Goal: Task Accomplishment & Management: Use online tool/utility

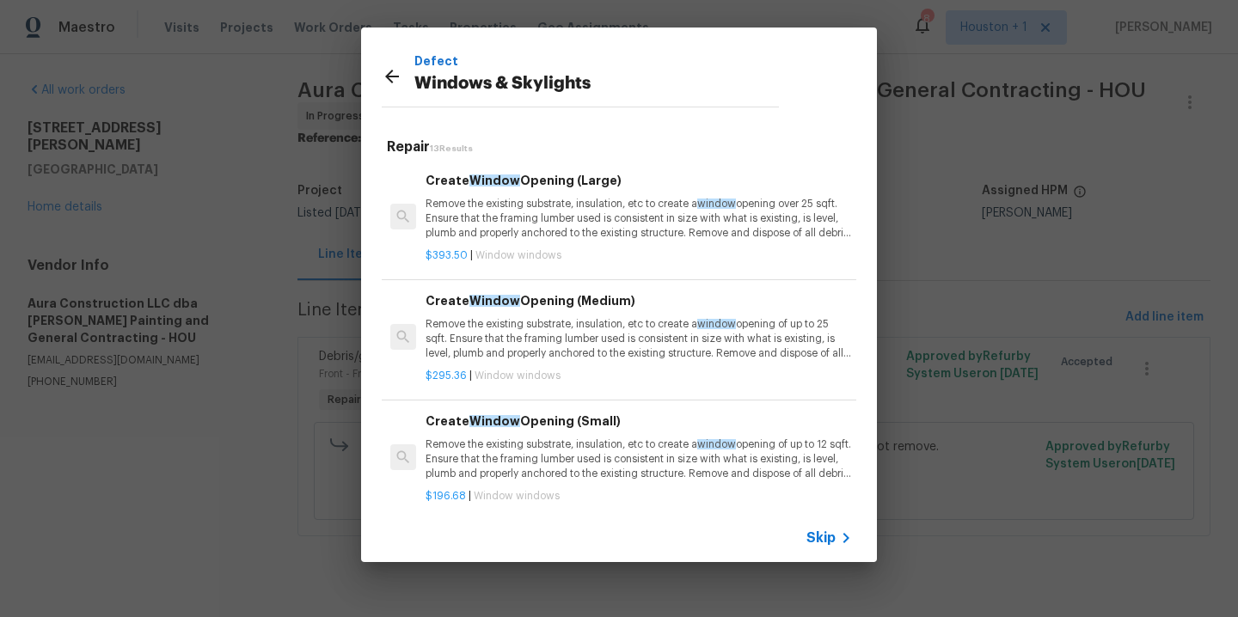
scroll to position [458, 0]
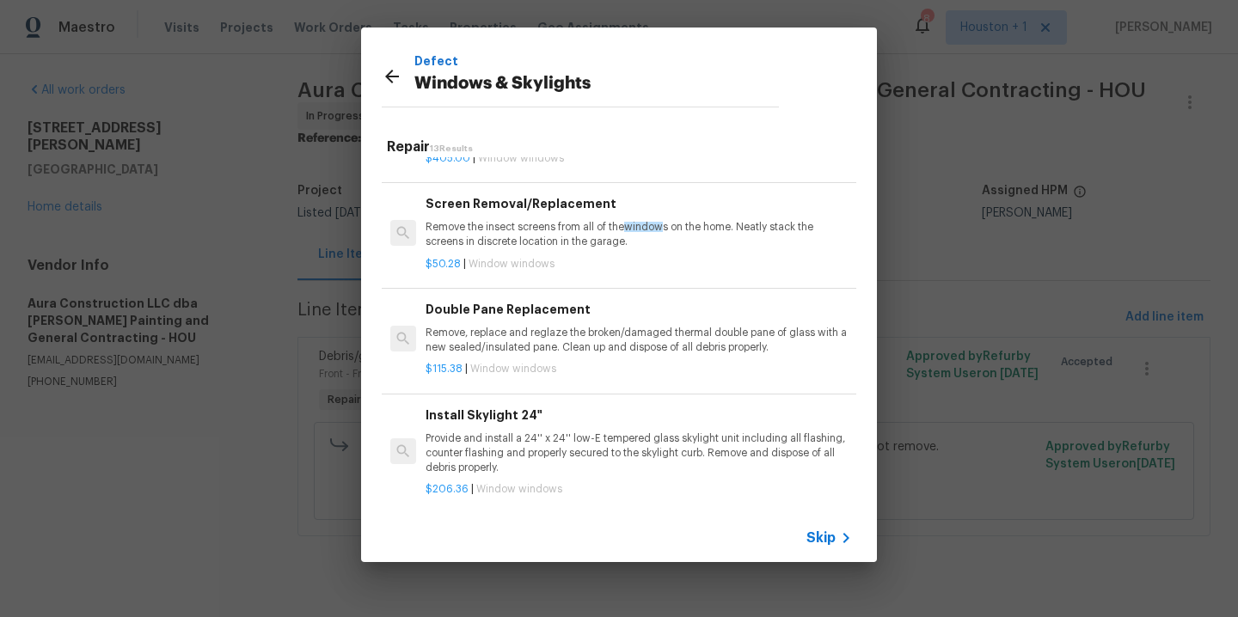
click at [388, 69] on icon at bounding box center [392, 76] width 21 height 21
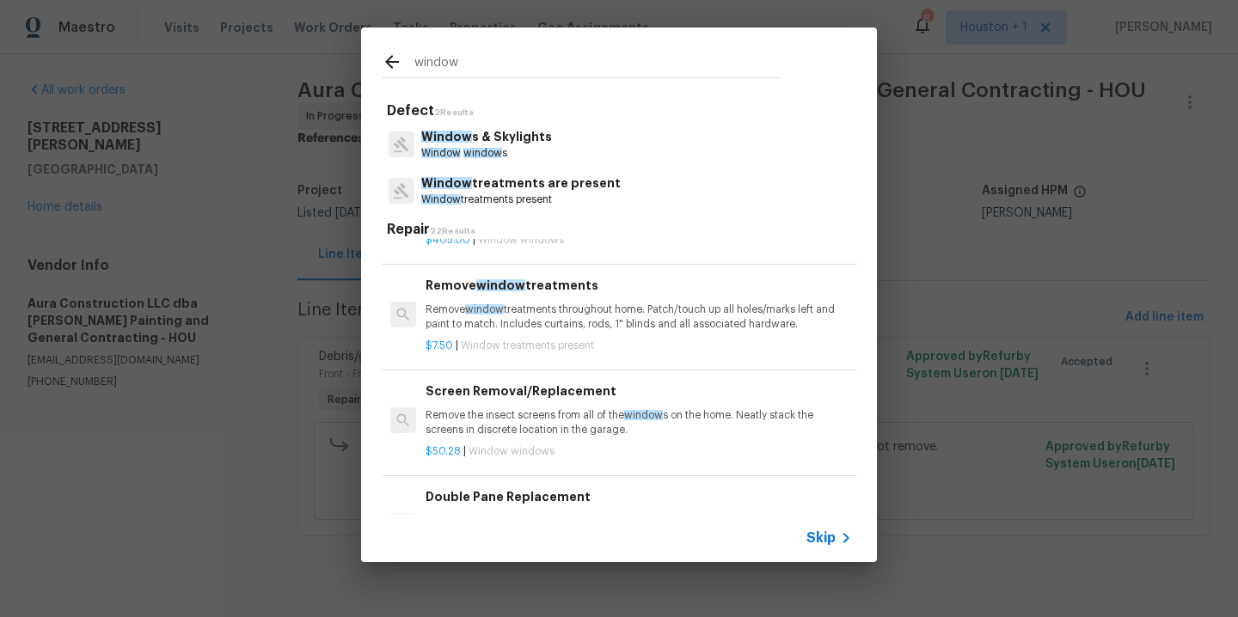
click at [389, 73] on div at bounding box center [398, 65] width 33 height 26
click at [389, 66] on icon at bounding box center [392, 62] width 14 height 14
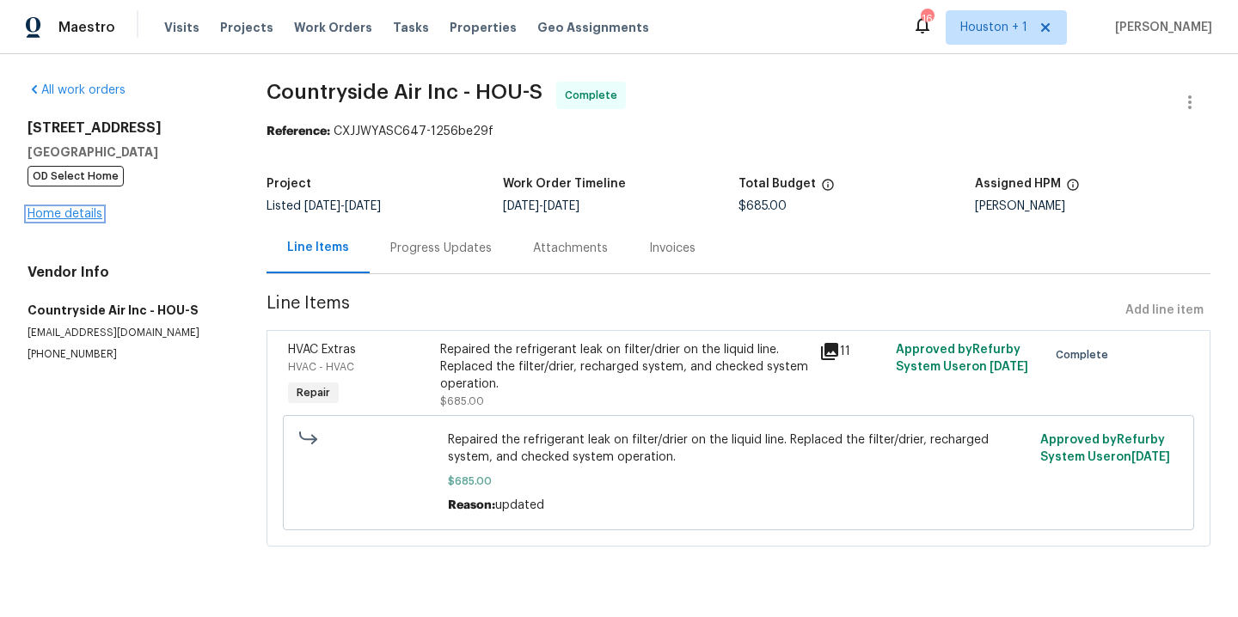
click at [82, 210] on link "Home details" at bounding box center [65, 214] width 75 height 12
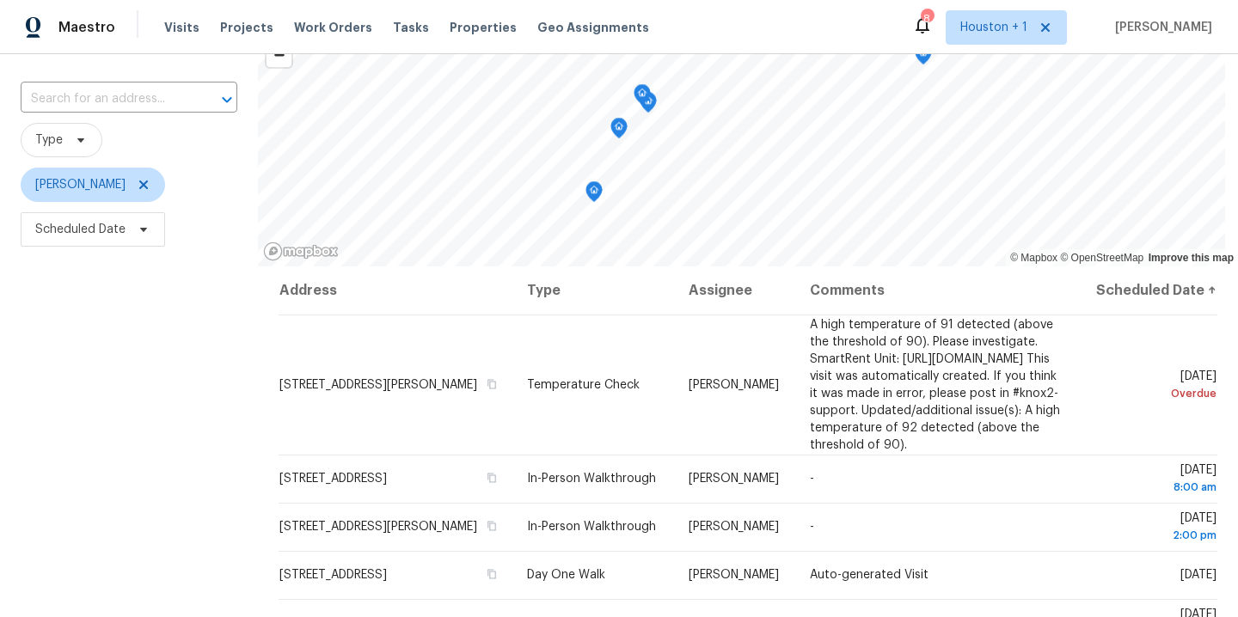
scroll to position [161, 0]
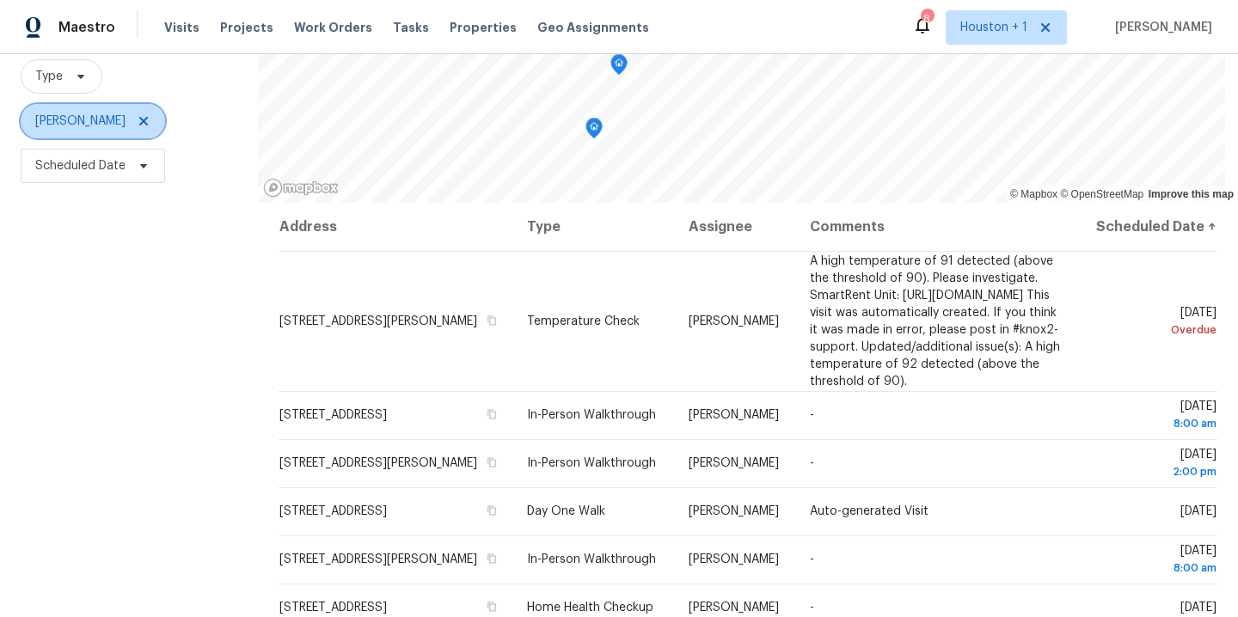
click at [137, 120] on icon at bounding box center [144, 121] width 14 height 14
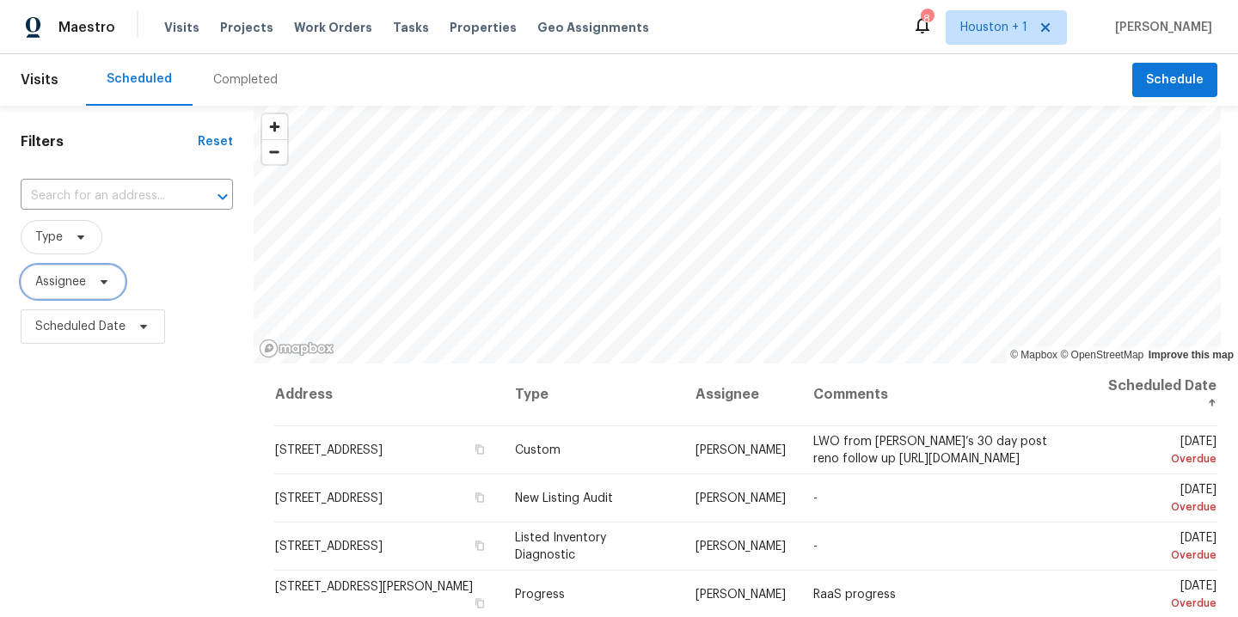
click at [81, 279] on span "Assignee" at bounding box center [60, 281] width 51 height 17
type input ","
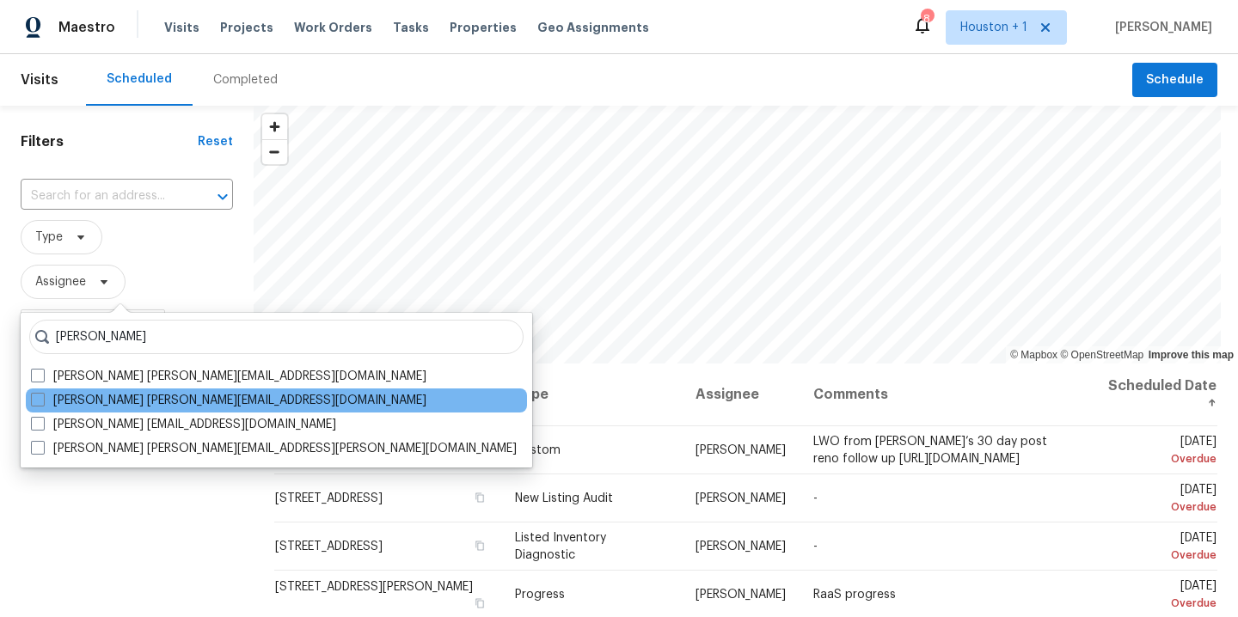
type input "maria z"
click at [129, 391] on div "Maria Zakharnitskaia maria.zakharnitskaia@opendoor.com" at bounding box center [276, 401] width 501 height 24
click at [123, 402] on label "Maria Zakharnitskaia maria.zakharnitskaia@opendoor.com" at bounding box center [228, 400] width 395 height 17
click at [42, 402] on input "Maria Zakharnitskaia maria.zakharnitskaia@opendoor.com" at bounding box center [36, 397] width 11 height 11
checkbox input "true"
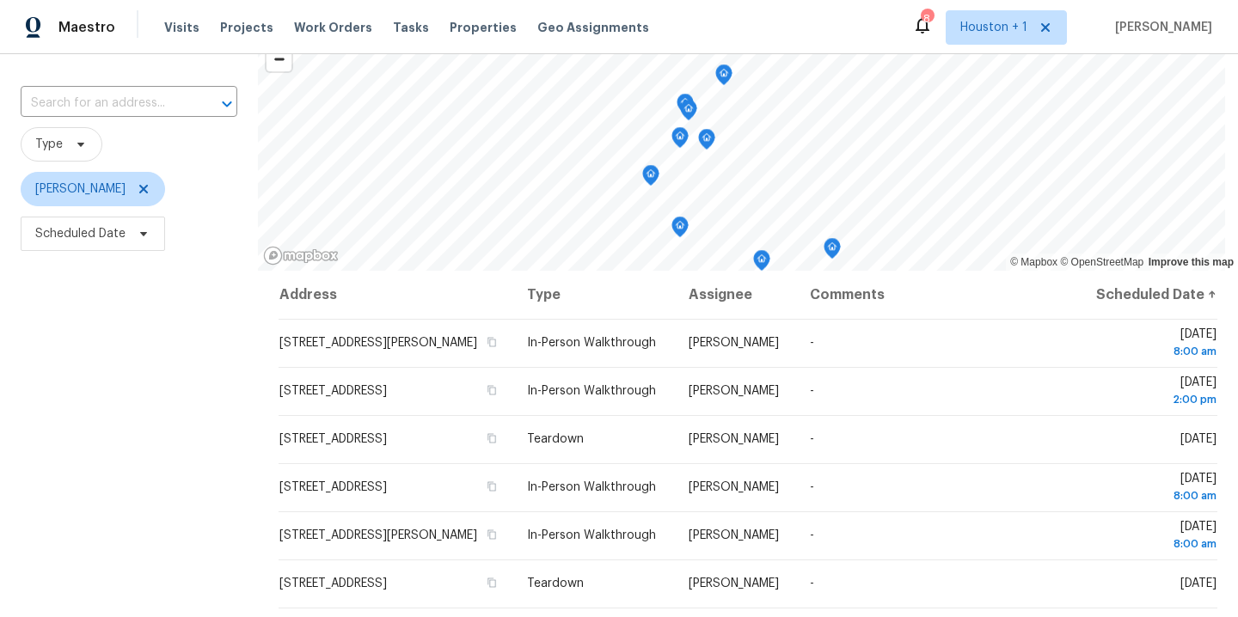
scroll to position [94, 0]
click at [150, 192] on icon at bounding box center [144, 188] width 14 height 14
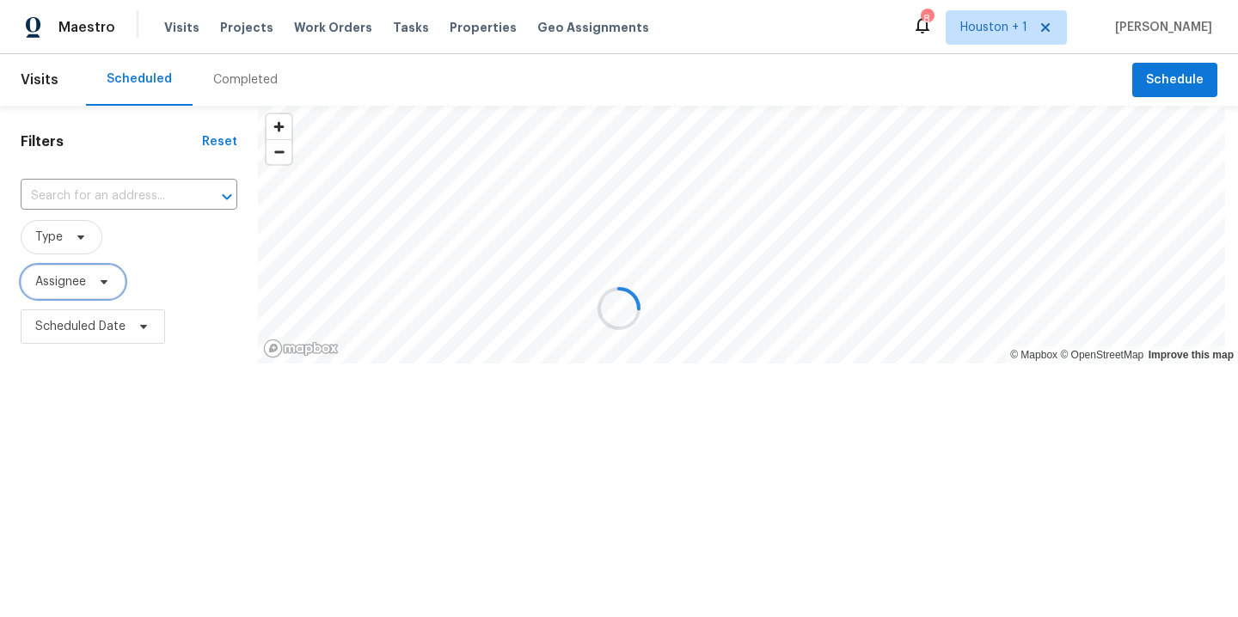
click at [81, 284] on span "Assignee" at bounding box center [60, 281] width 51 height 17
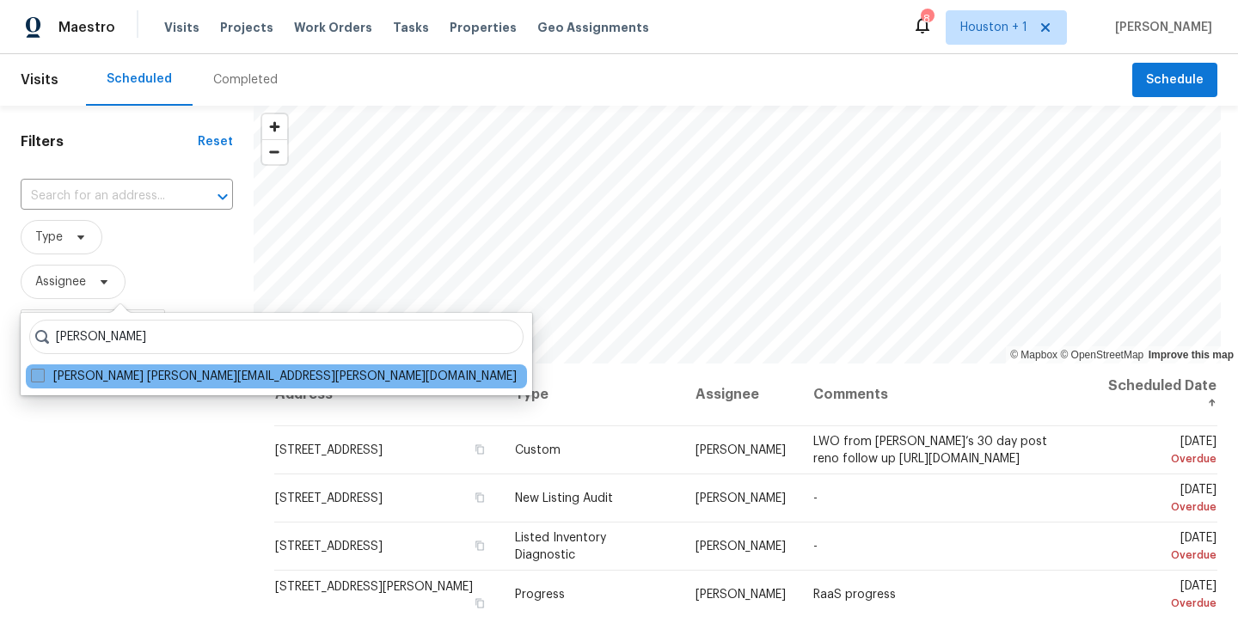
type input "joseph wolf"
click at [110, 376] on label "Joseph Wolfe joseph.wolfe@opendoor.com" at bounding box center [274, 376] width 486 height 17
click at [42, 376] on input "Joseph Wolfe joseph.wolfe@opendoor.com" at bounding box center [36, 373] width 11 height 11
checkbox input "true"
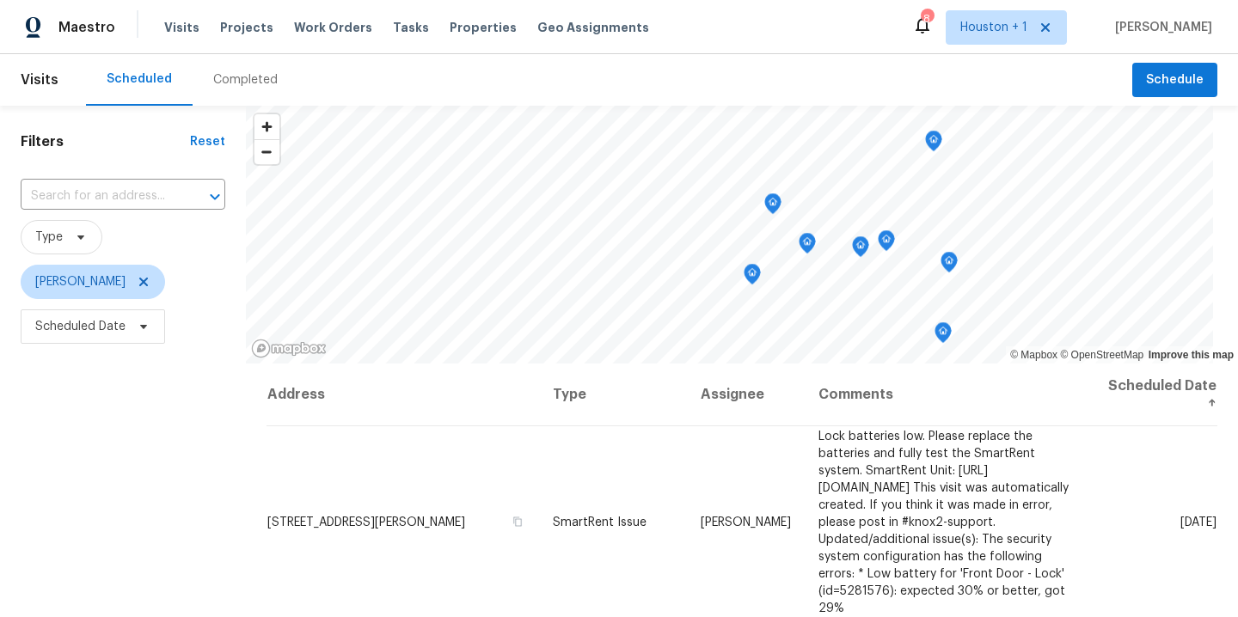
click at [102, 346] on span "Scheduled Date" at bounding box center [123, 326] width 205 height 45
click at [106, 330] on span "Scheduled Date" at bounding box center [80, 326] width 90 height 17
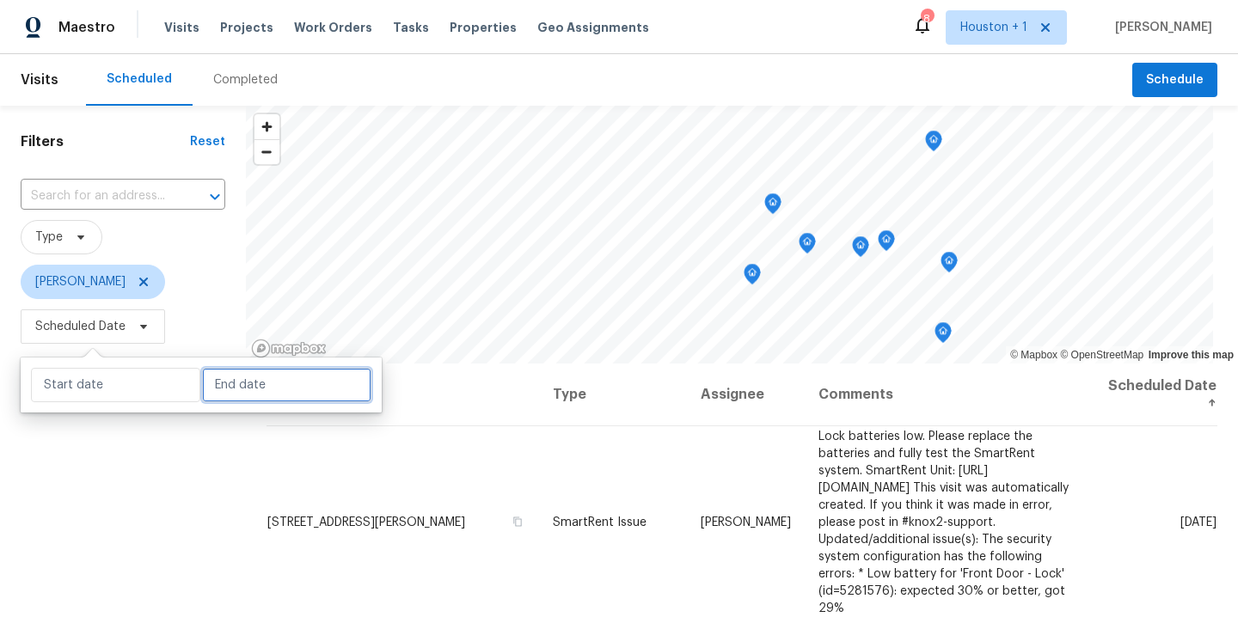
click at [223, 389] on input "text" at bounding box center [286, 385] width 169 height 34
select select "7"
select select "2025"
select select "8"
select select "2025"
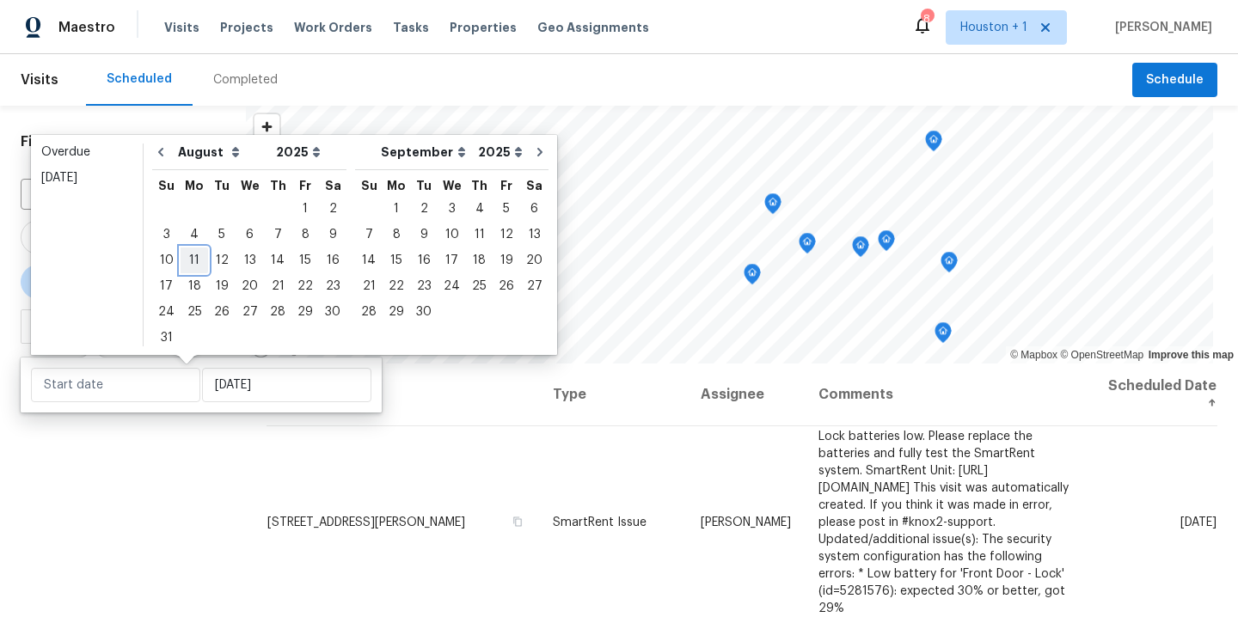
click at [185, 264] on div "11" at bounding box center [195, 260] width 28 height 24
type input "Mon, Aug 11"
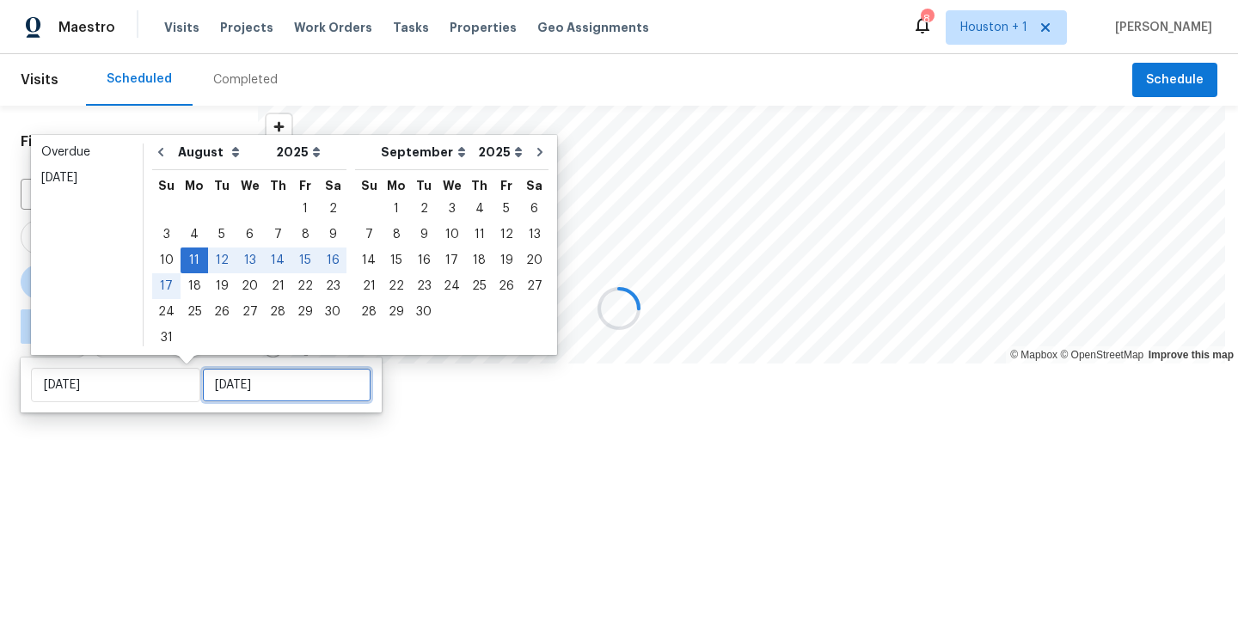
type input "Sun, Aug 31"
type input "Mon, Aug 11"
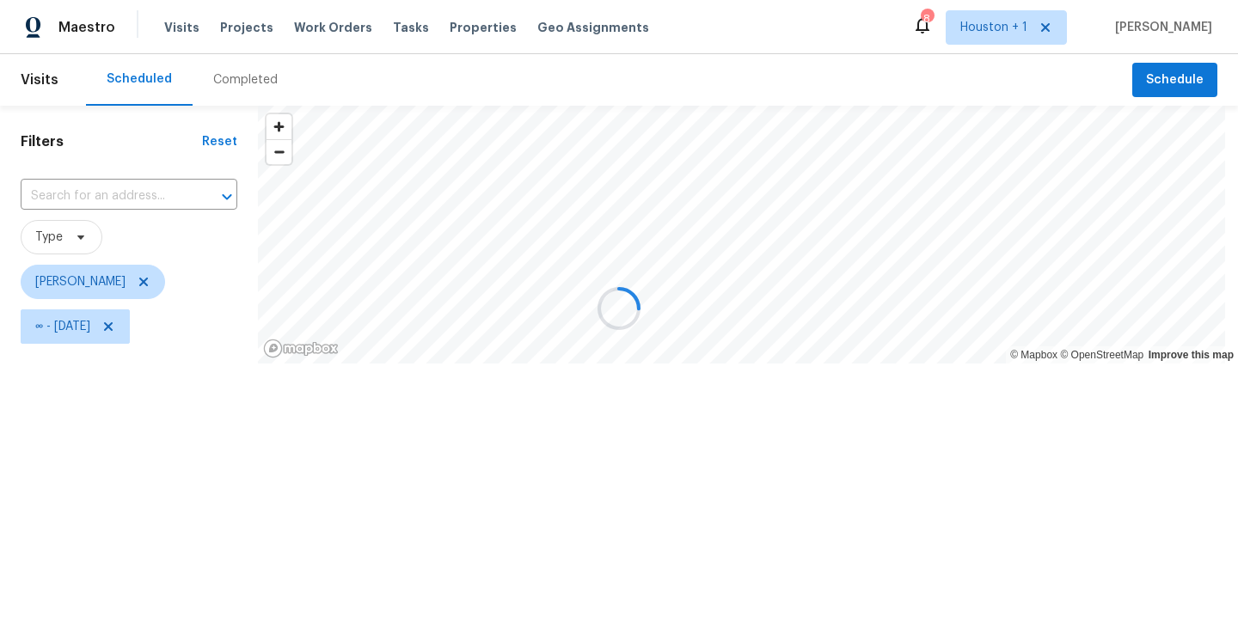
click at [117, 476] on div at bounding box center [619, 308] width 1238 height 617
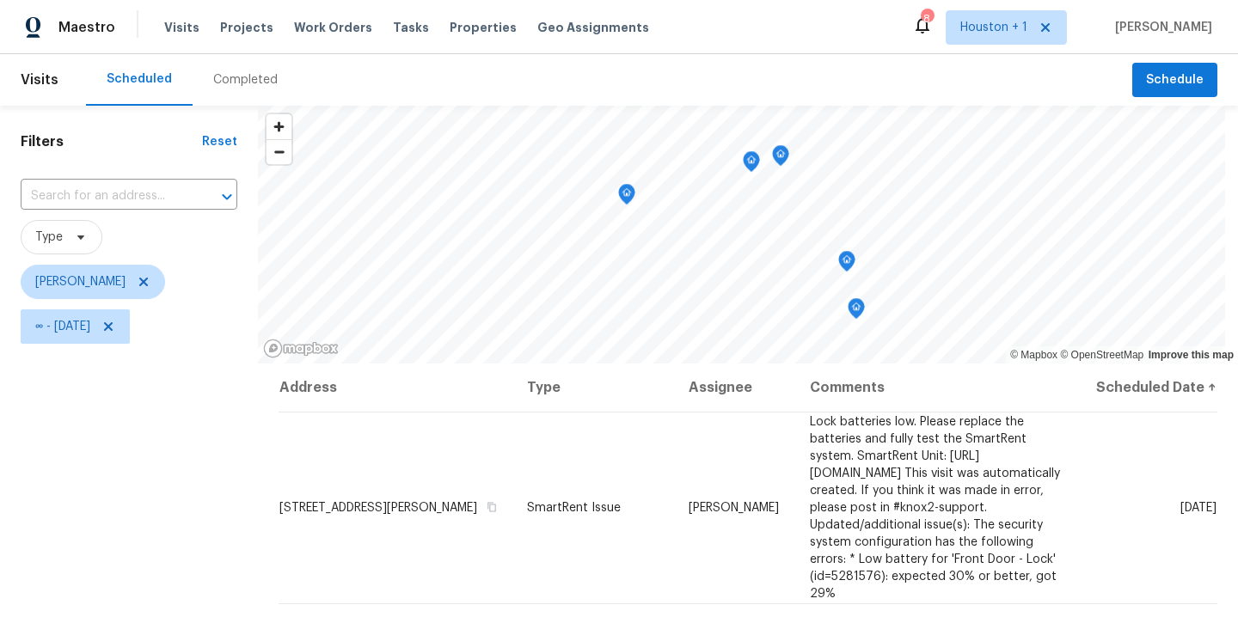
click at [622, 191] on icon "Map marker" at bounding box center [626, 195] width 15 height 20
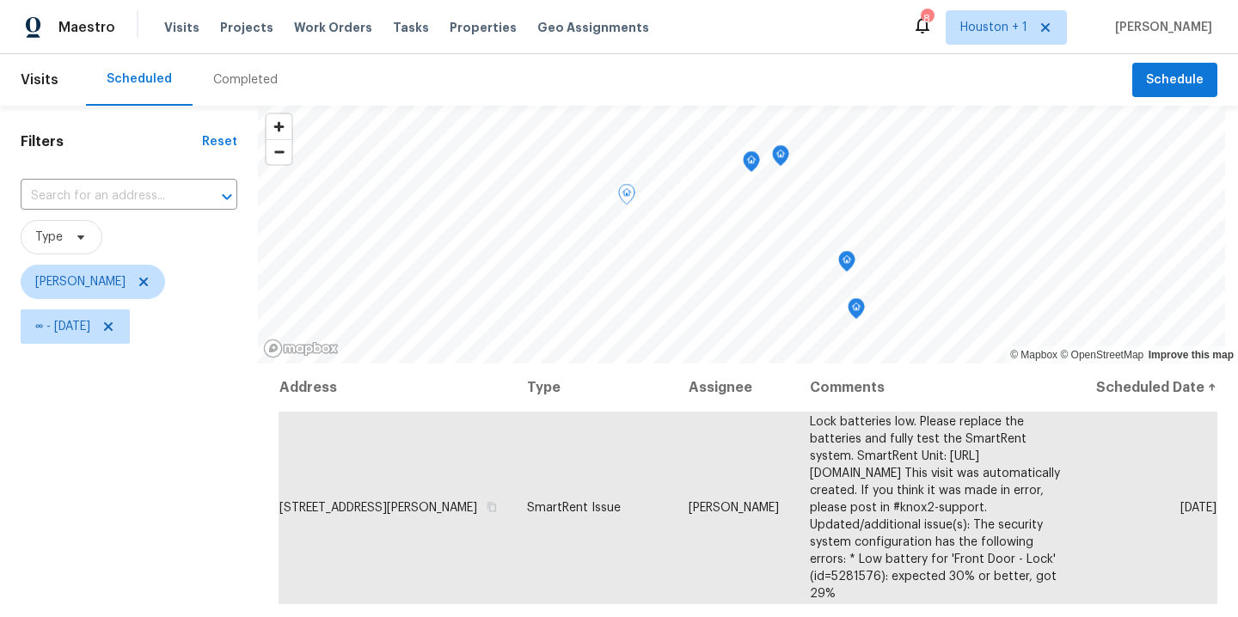
click at [749, 160] on icon "Map marker" at bounding box center [751, 161] width 5 height 4
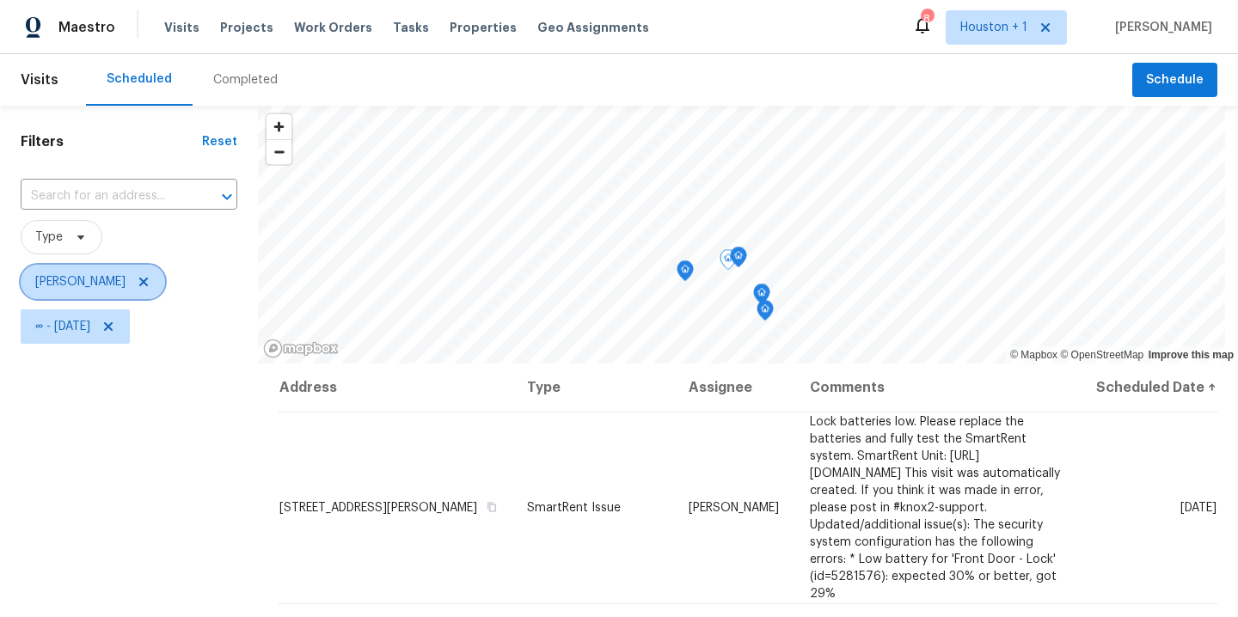
click at [137, 285] on icon at bounding box center [144, 282] width 14 height 14
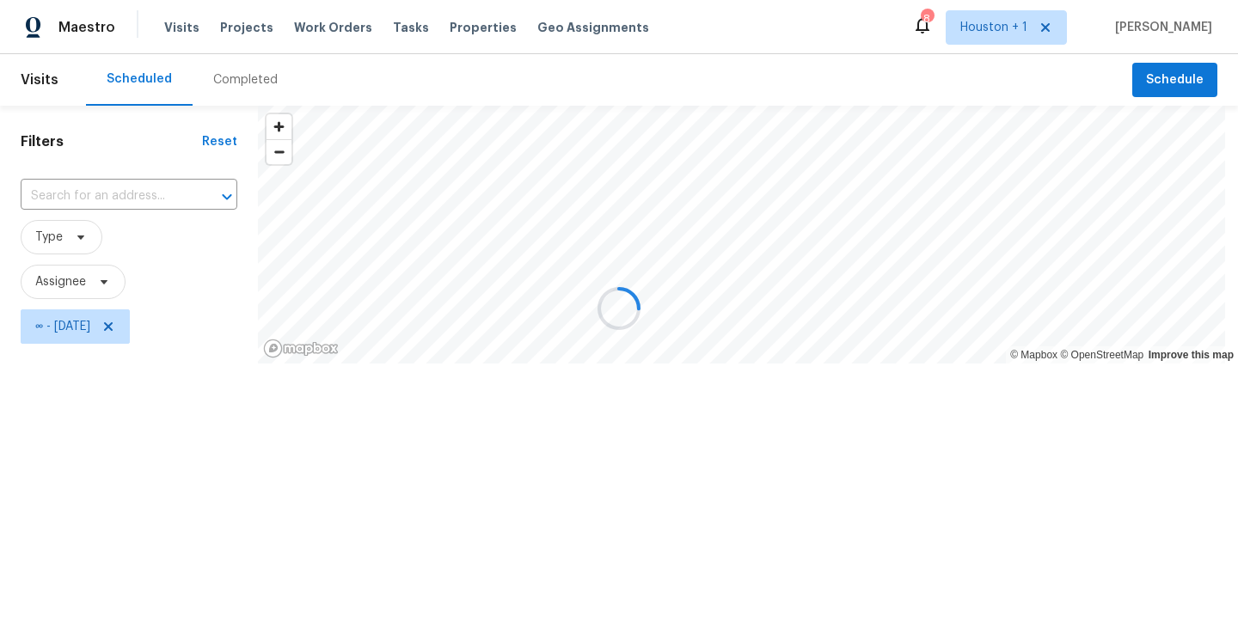
click at [54, 285] on div at bounding box center [619, 308] width 1238 height 617
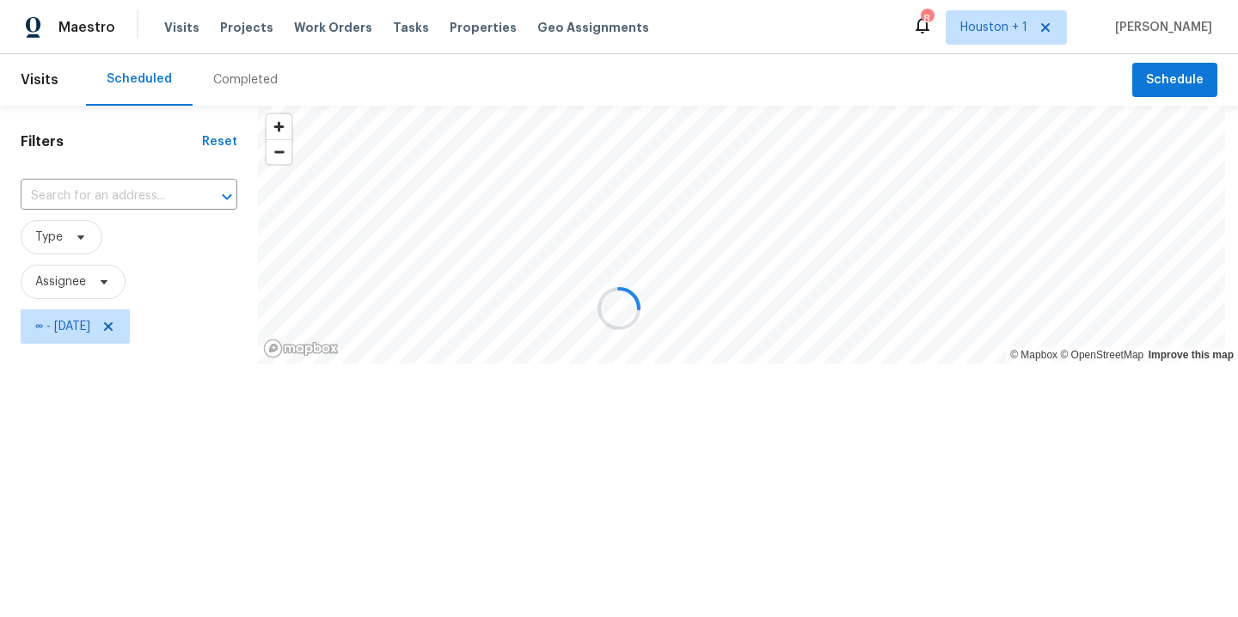
click at [54, 285] on div at bounding box center [619, 308] width 1238 height 617
click at [71, 285] on div at bounding box center [619, 308] width 1238 height 617
click at [109, 280] on div at bounding box center [619, 308] width 1238 height 617
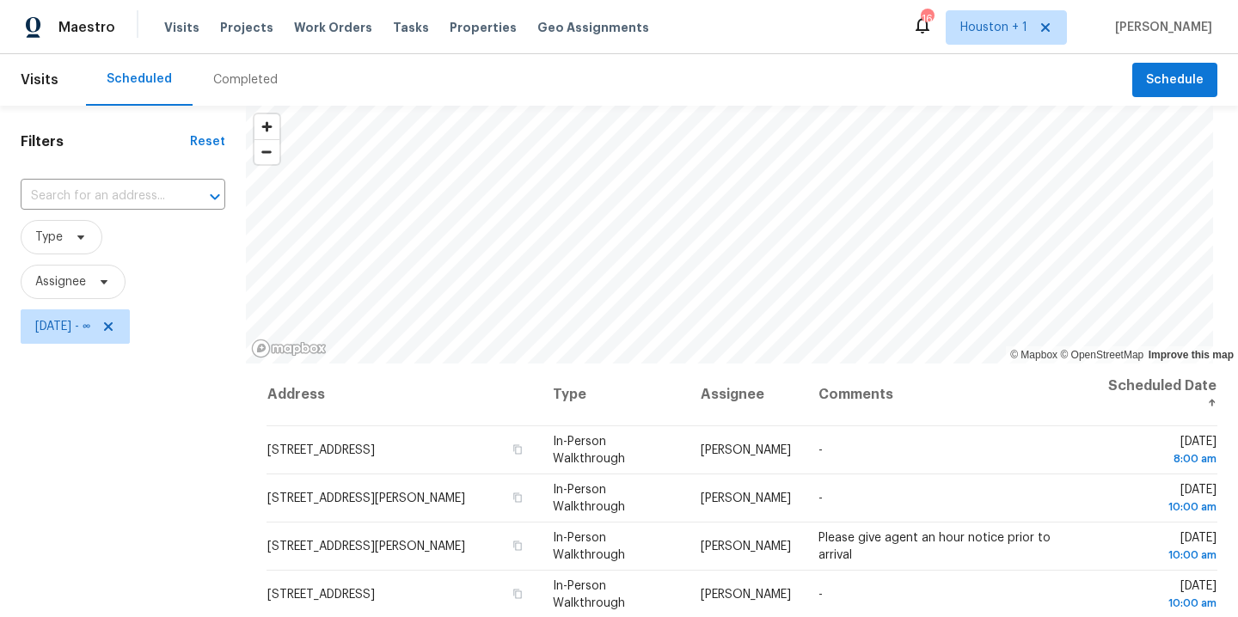
click at [130, 334] on span "[DATE] - ∞" at bounding box center [75, 327] width 109 height 34
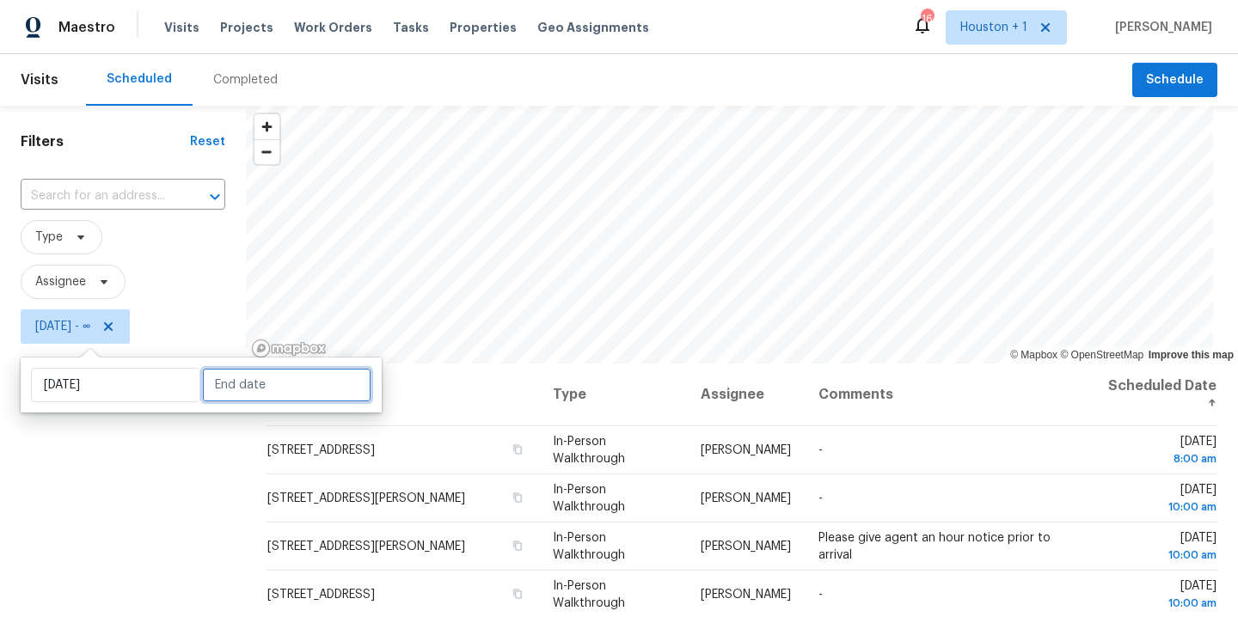
click at [227, 394] on input "text" at bounding box center [286, 385] width 169 height 34
select select "7"
select select "2025"
select select "8"
select select "2025"
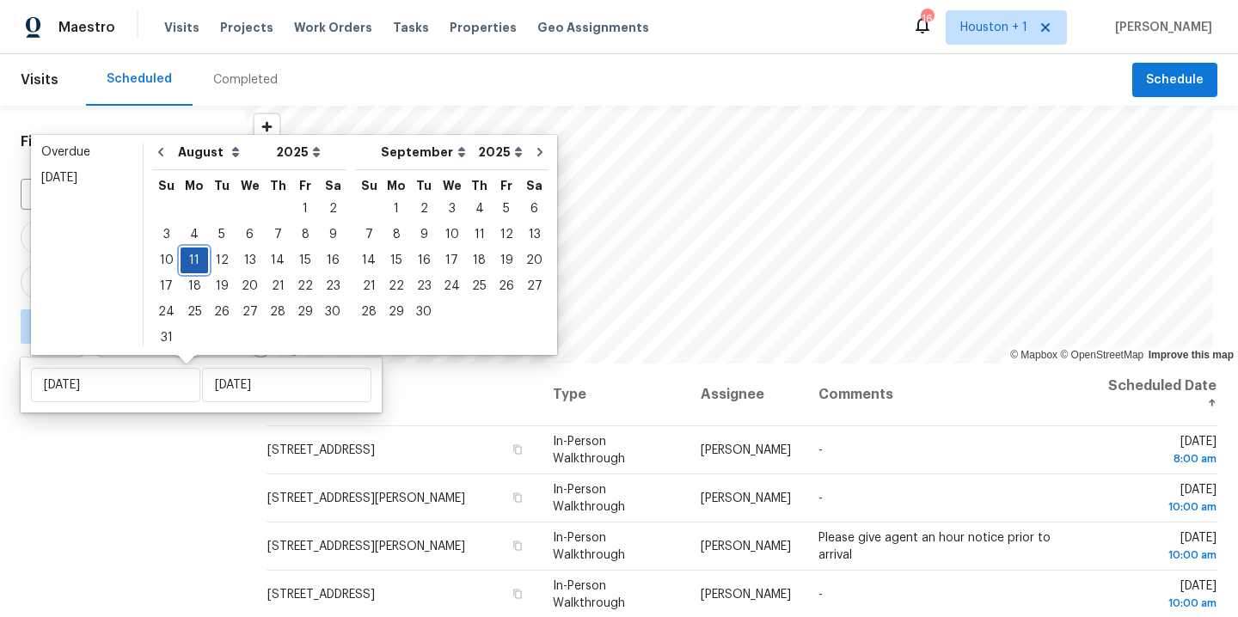
click at [193, 257] on div "11" at bounding box center [195, 260] width 28 height 24
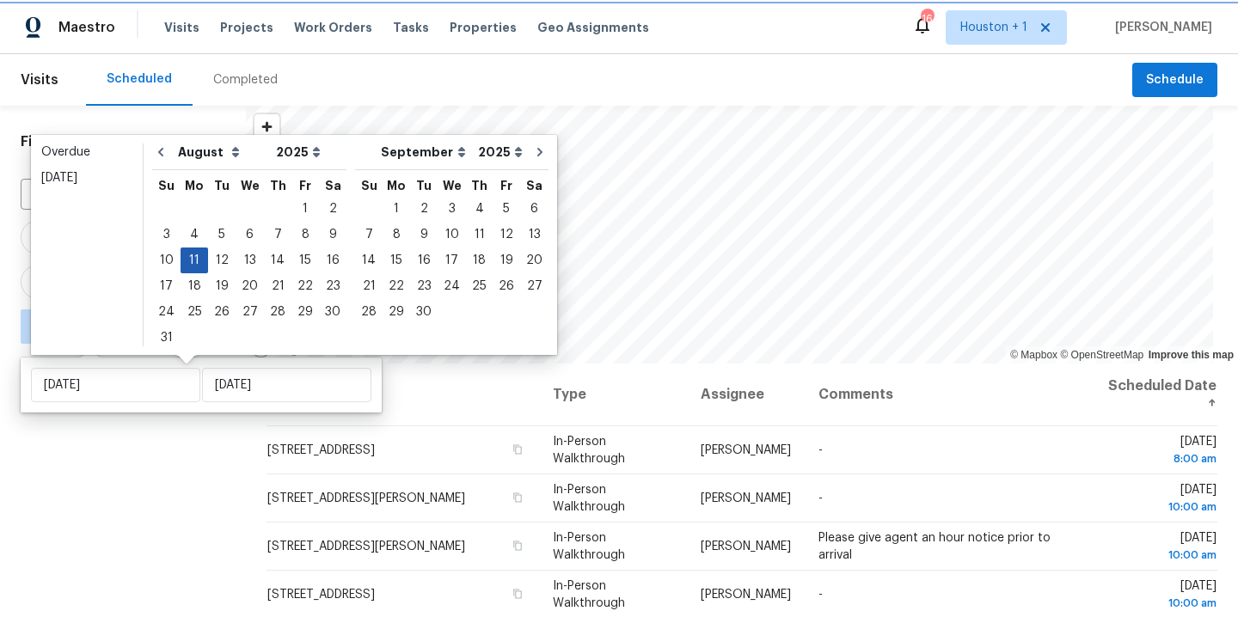
type input "[DATE]"
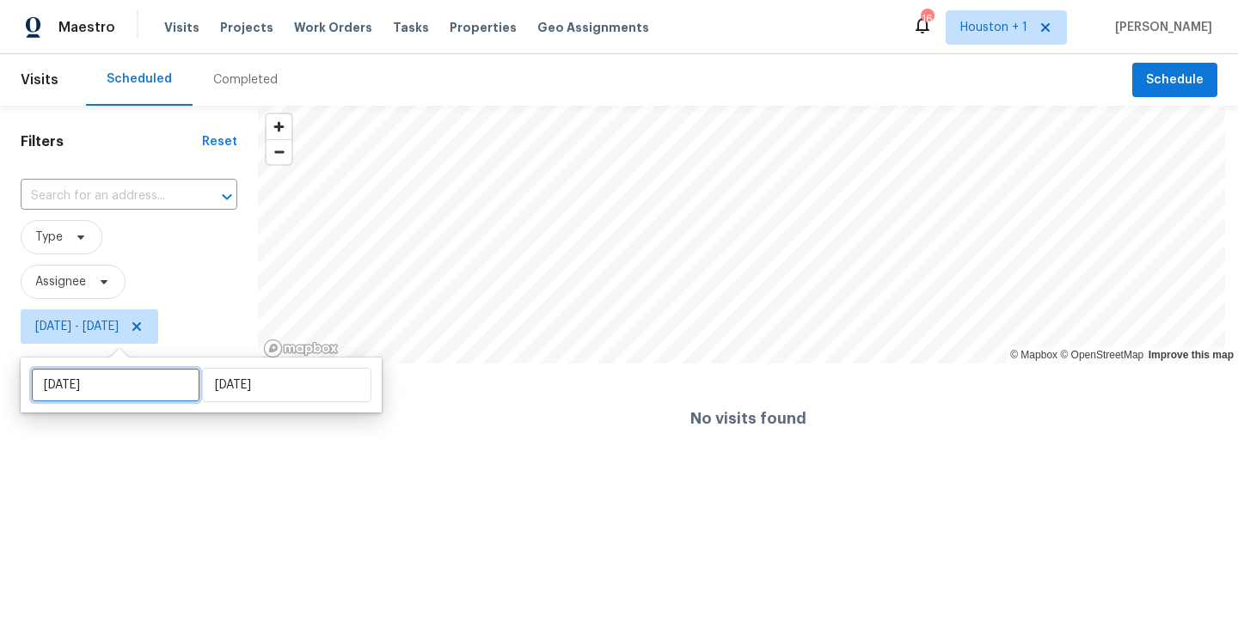
click at [146, 387] on input "[DATE]" at bounding box center [115, 385] width 169 height 34
select select "7"
select select "2025"
select select "8"
select select "2025"
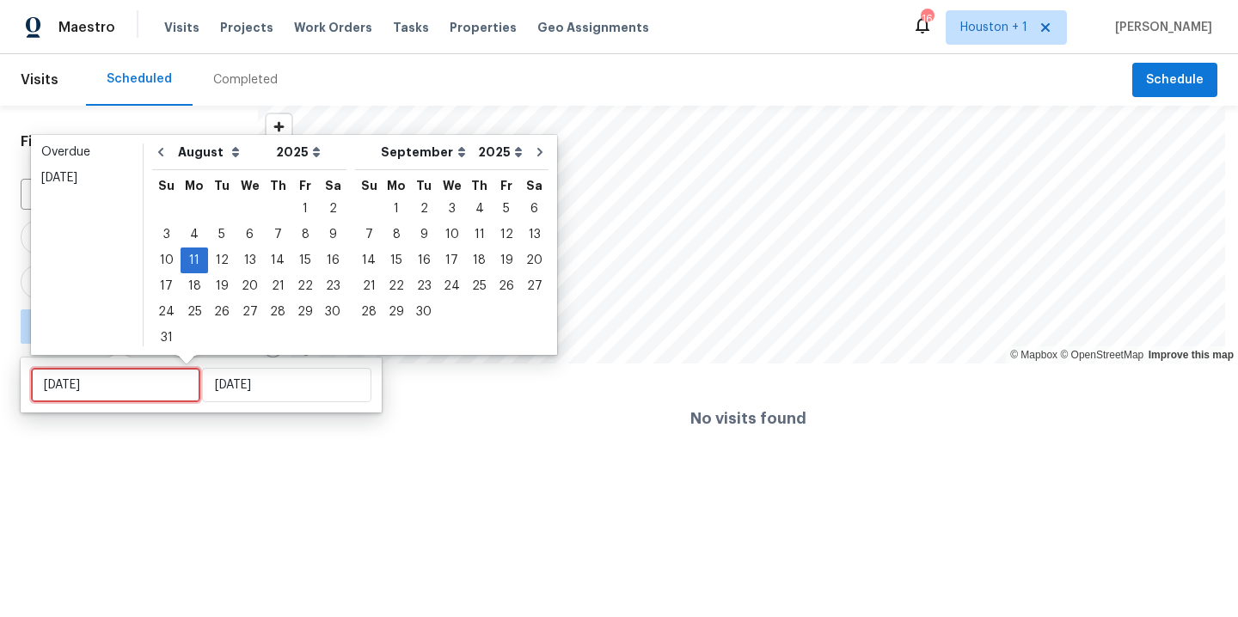
click at [146, 387] on input "[DATE]" at bounding box center [115, 385] width 169 height 34
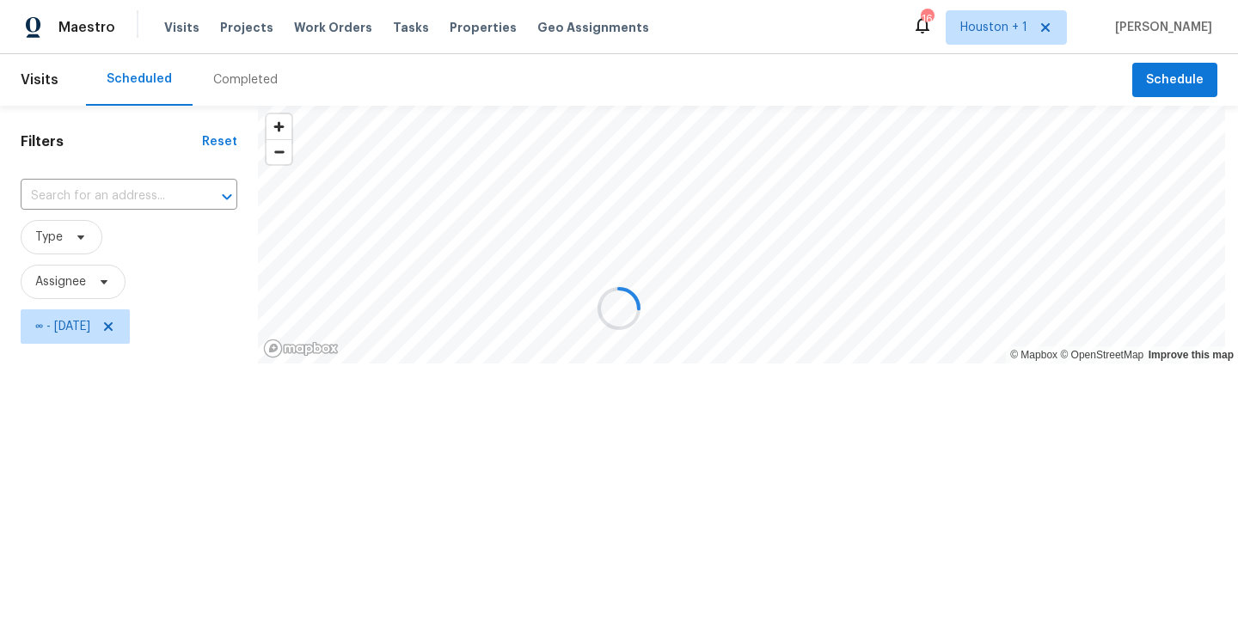
click at [62, 512] on div at bounding box center [619, 308] width 1238 height 617
click at [141, 332] on div at bounding box center [619, 308] width 1238 height 617
click at [139, 328] on div at bounding box center [619, 308] width 1238 height 617
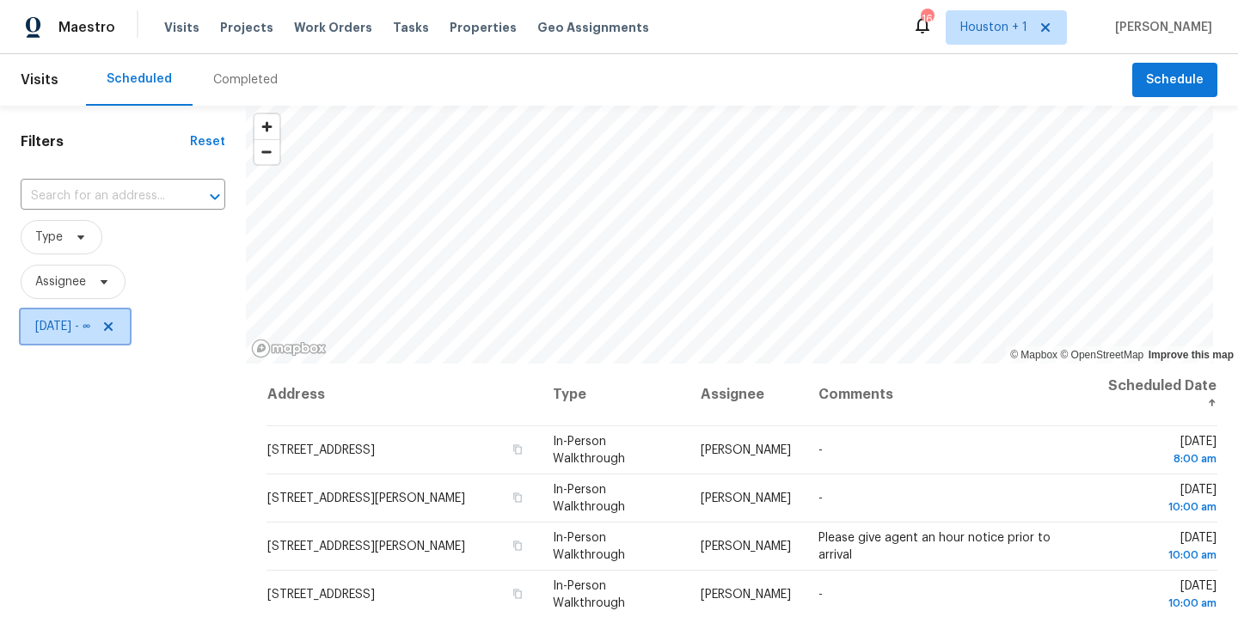
click at [115, 327] on icon at bounding box center [108, 327] width 14 height 14
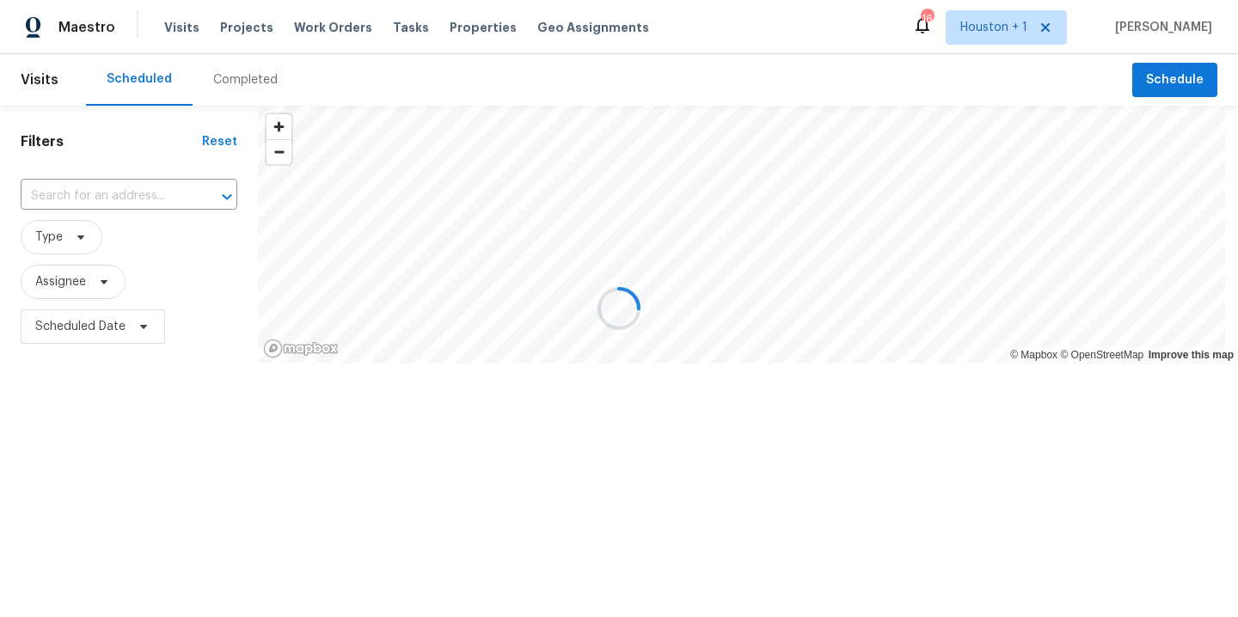
click at [88, 274] on div at bounding box center [619, 308] width 1238 height 617
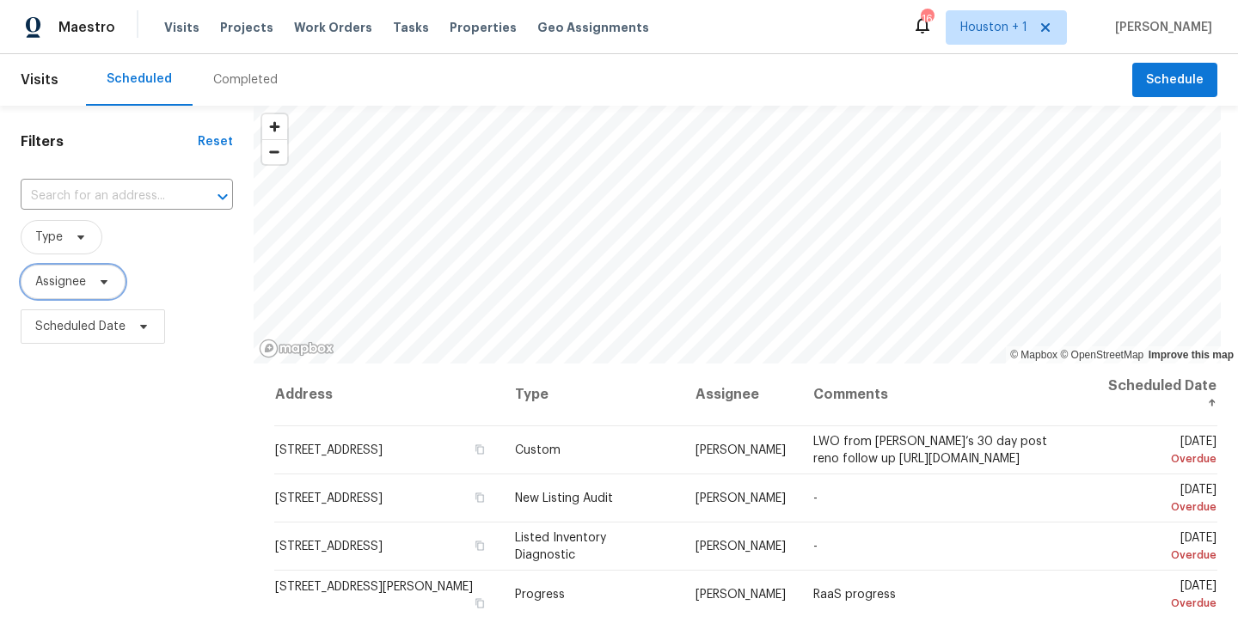
click at [95, 284] on span at bounding box center [101, 282] width 19 height 14
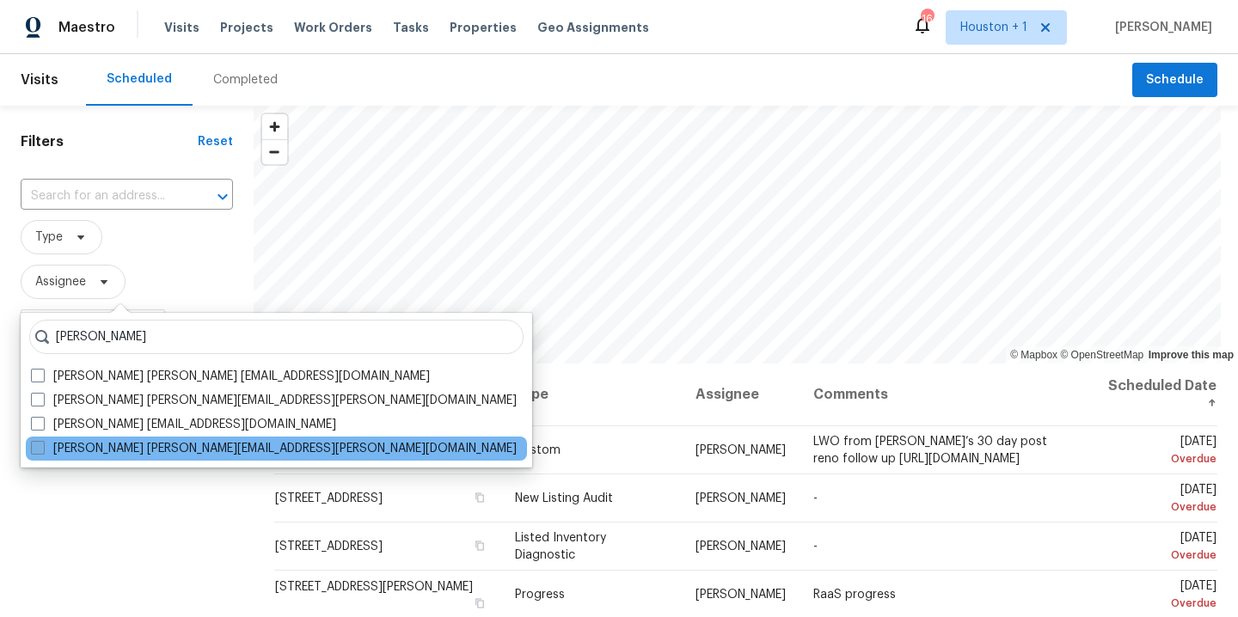
type input "[PERSON_NAME]"
click at [118, 449] on label "[PERSON_NAME] [PERSON_NAME][EMAIL_ADDRESS][PERSON_NAME][DOMAIN_NAME]" at bounding box center [274, 448] width 486 height 17
click at [42, 449] on input "[PERSON_NAME] [PERSON_NAME][EMAIL_ADDRESS][PERSON_NAME][DOMAIN_NAME]" at bounding box center [36, 445] width 11 height 11
checkbox input "true"
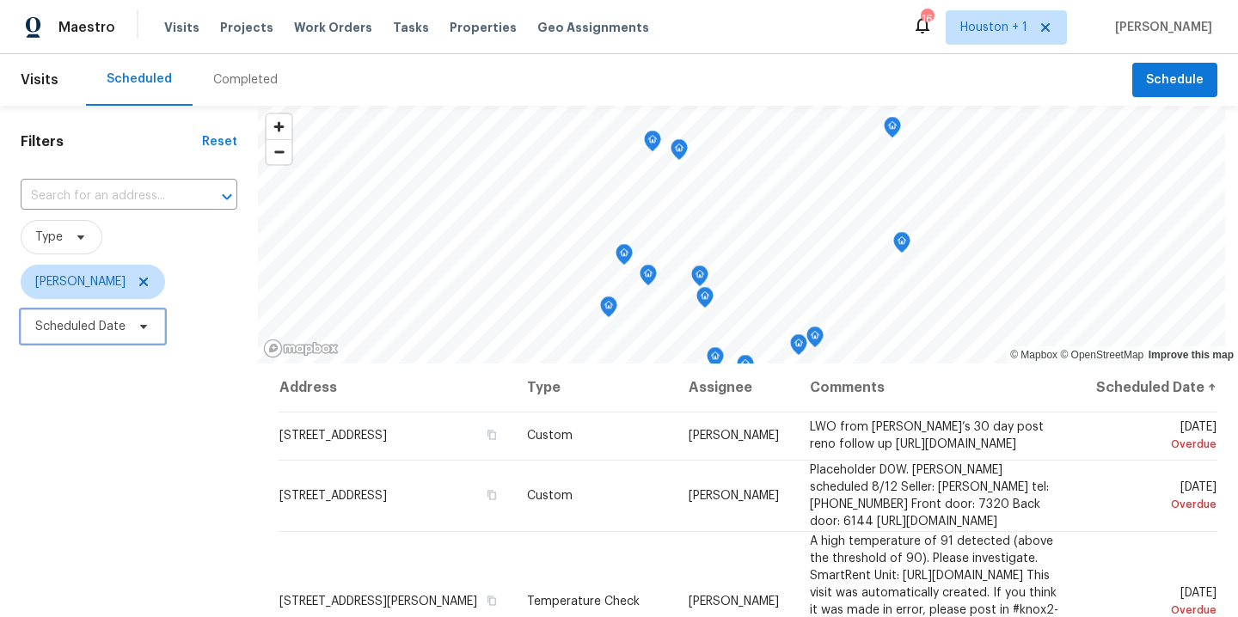
click at [116, 336] on span "Scheduled Date" at bounding box center [93, 327] width 144 height 34
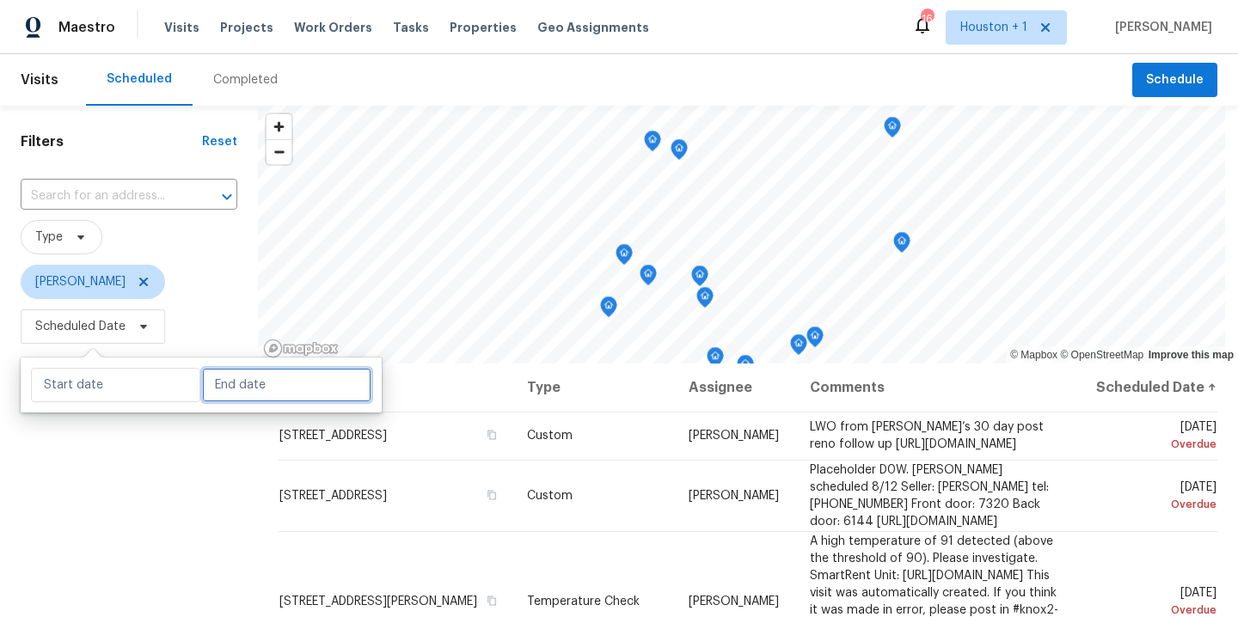
select select "7"
select select "2025"
select select "8"
select select "2025"
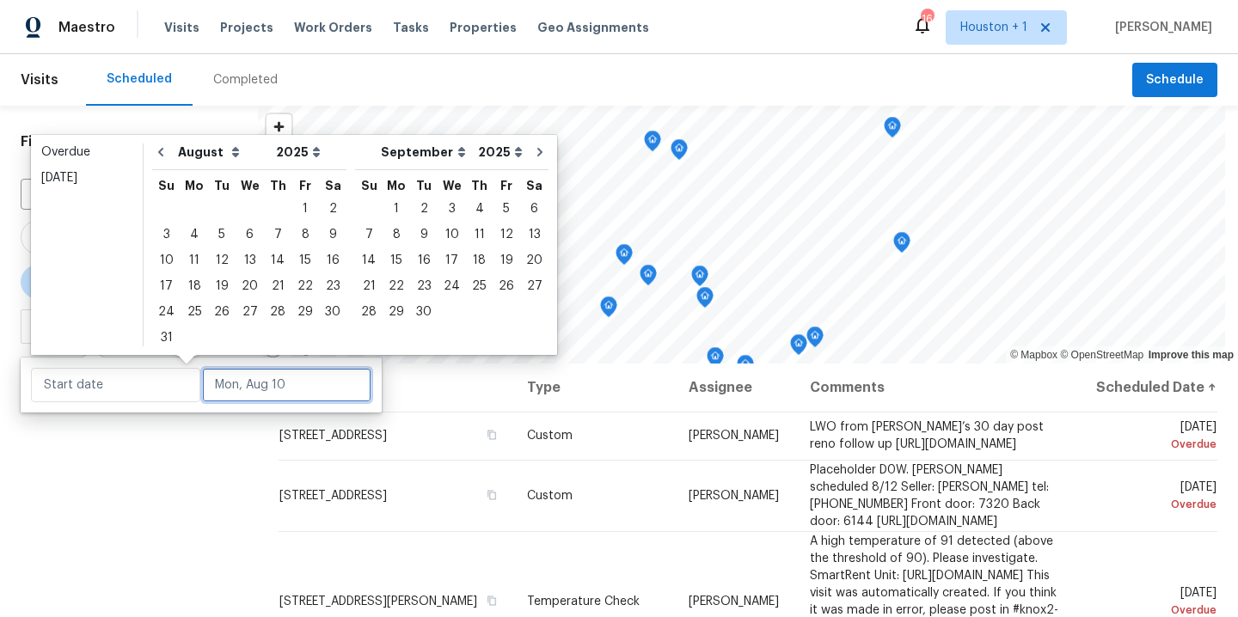
click at [258, 387] on input "text" at bounding box center [286, 385] width 169 height 34
click at [194, 263] on div "11" at bounding box center [195, 260] width 28 height 24
type input "Mon, Aug 11"
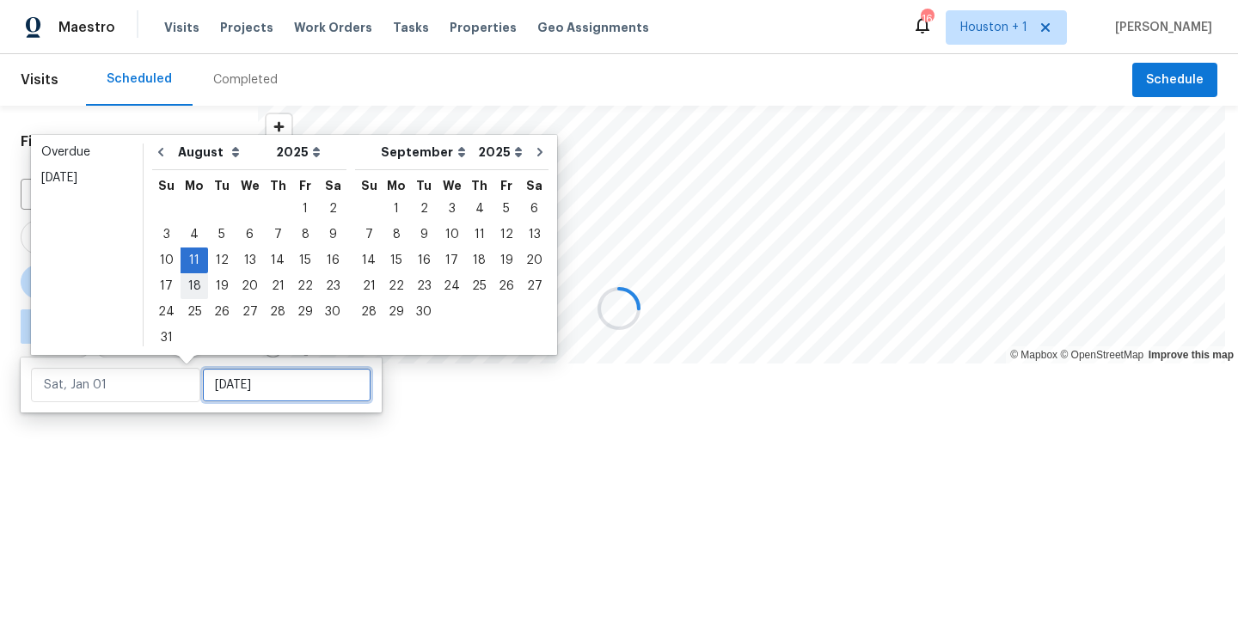
type input "Mon, Aug 11"
type input "Sun, Aug 31"
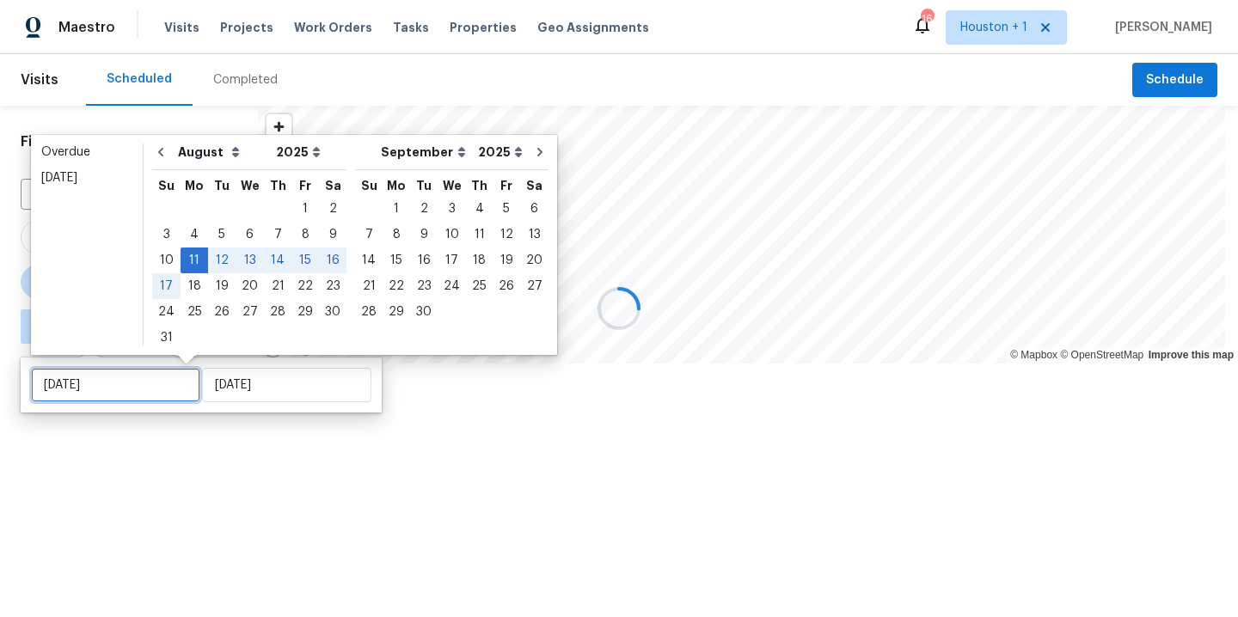
type input "Mon, Aug 11"
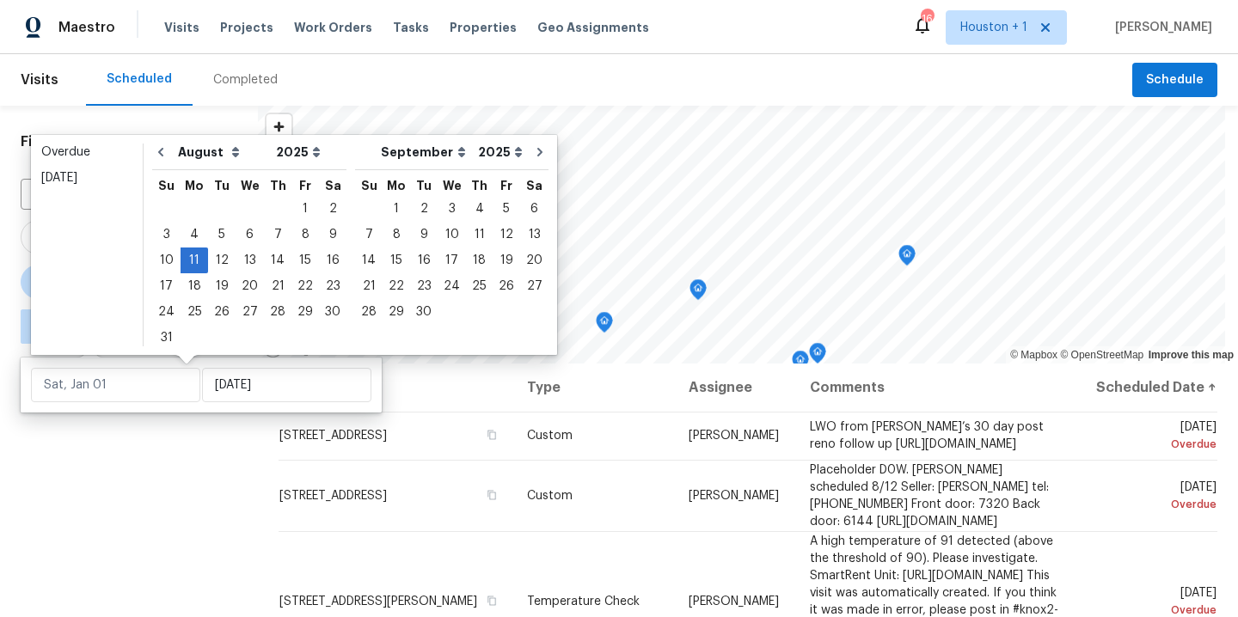
click at [77, 491] on div "Filters Reset ​ Type Tyler Waltz ∞ - Mon, Aug 11" at bounding box center [129, 481] width 258 height 751
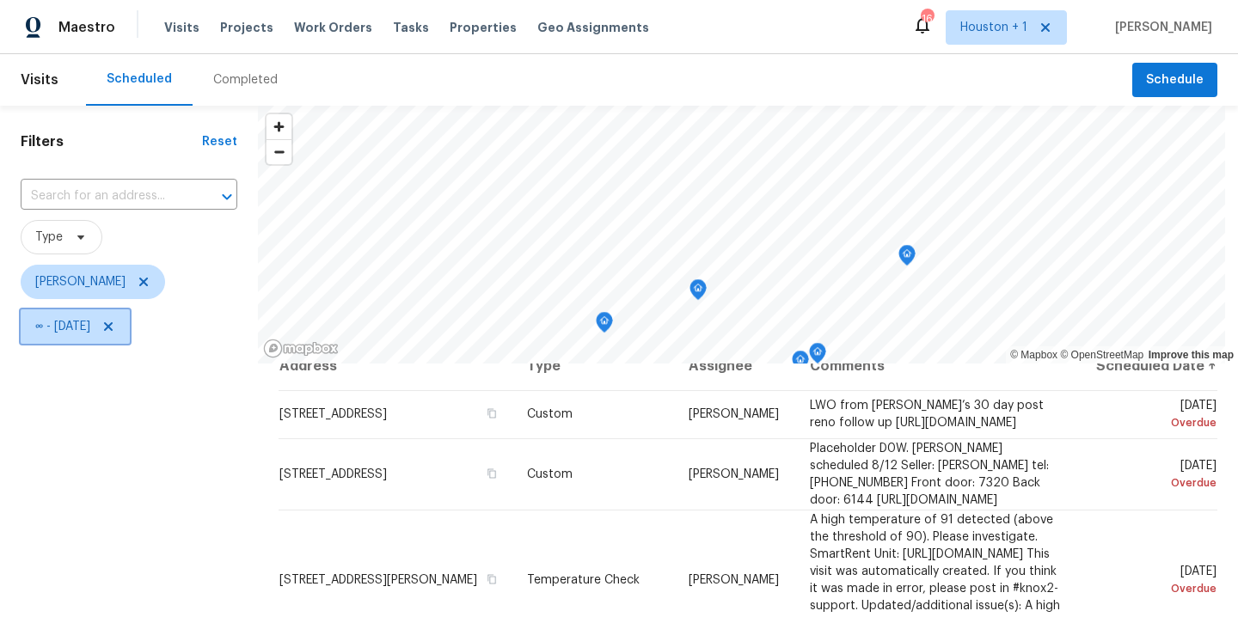
click at [115, 325] on icon at bounding box center [108, 327] width 14 height 14
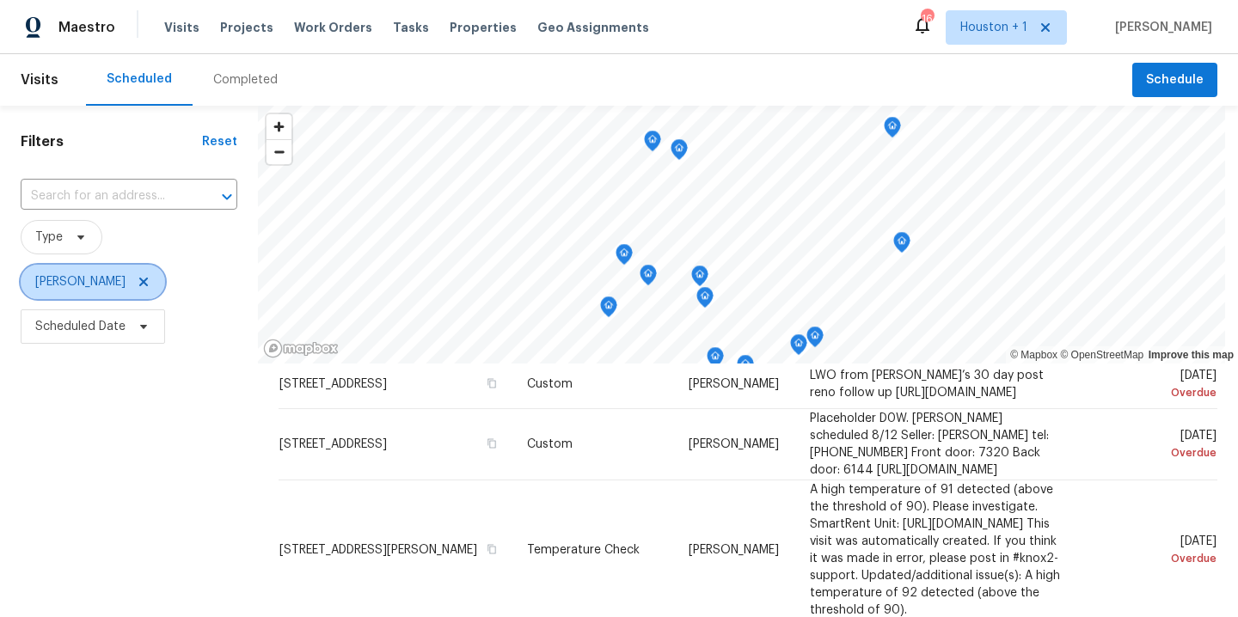
click at [139, 279] on icon at bounding box center [143, 282] width 9 height 9
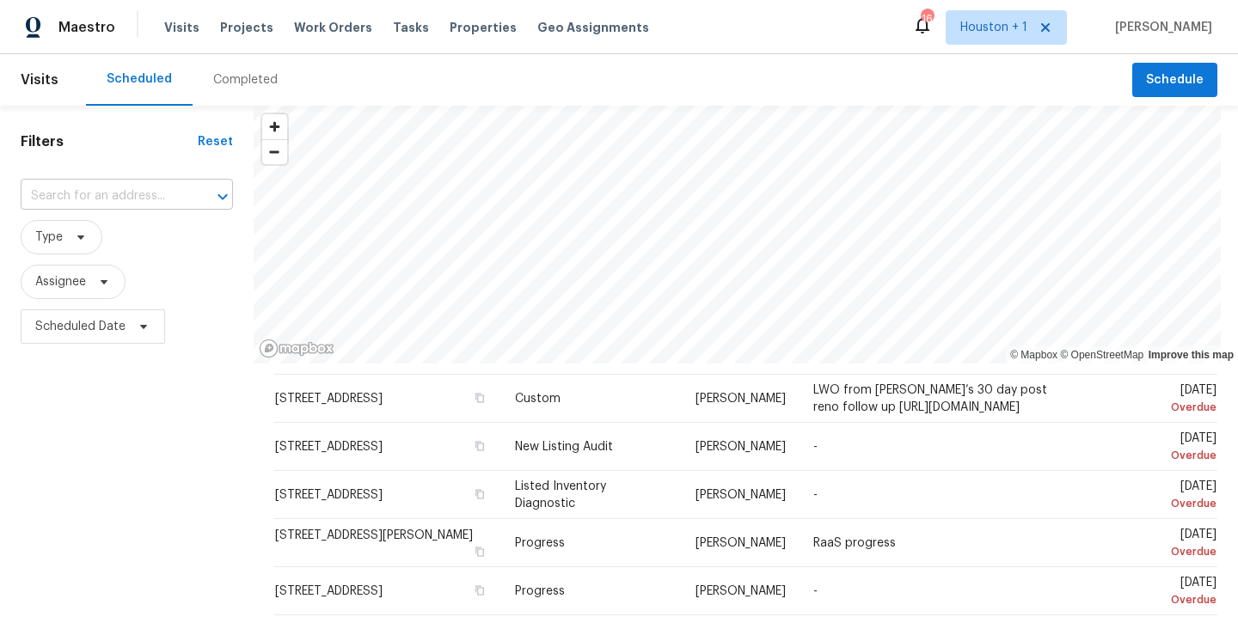
click at [132, 197] on input "text" at bounding box center [103, 196] width 164 height 27
type input "6214 c"
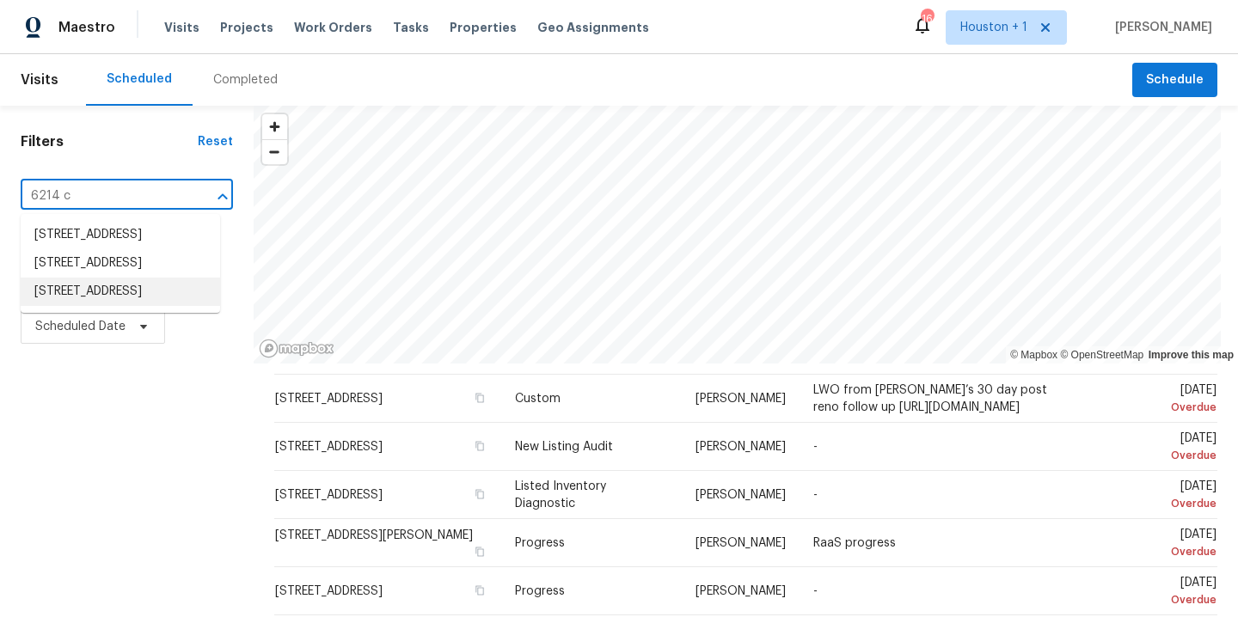
click at [115, 306] on li "6214 Clayridge Dr, Houston, TX 77053" at bounding box center [120, 292] width 199 height 28
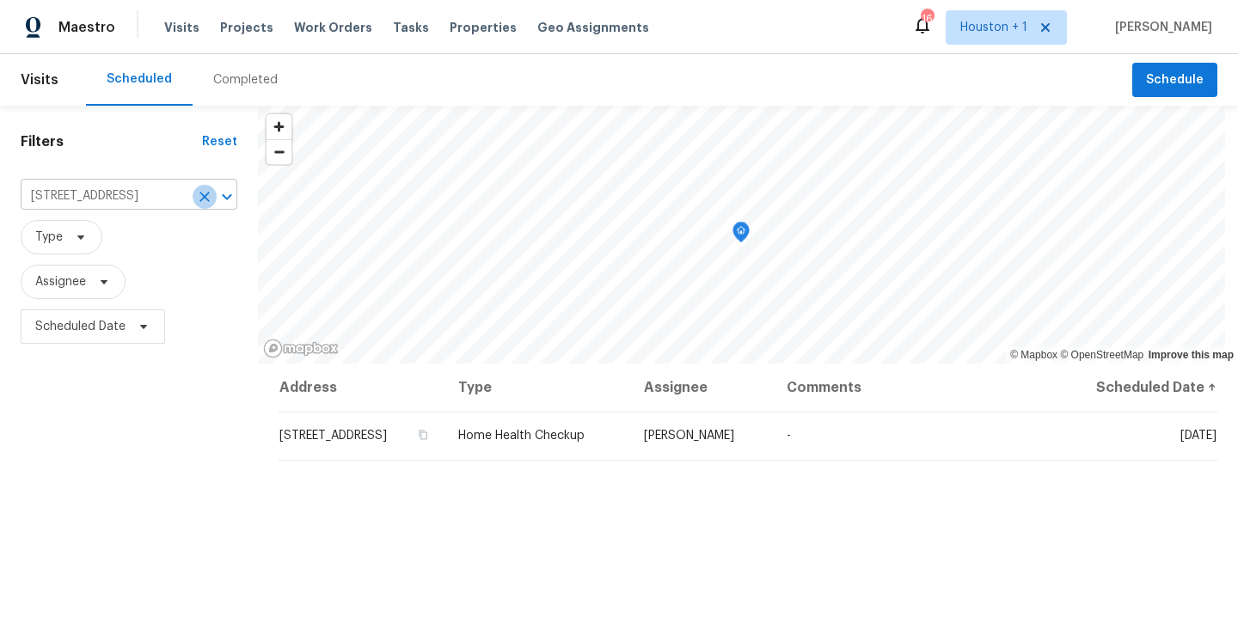
click at [201, 199] on icon "Clear" at bounding box center [204, 197] width 10 height 10
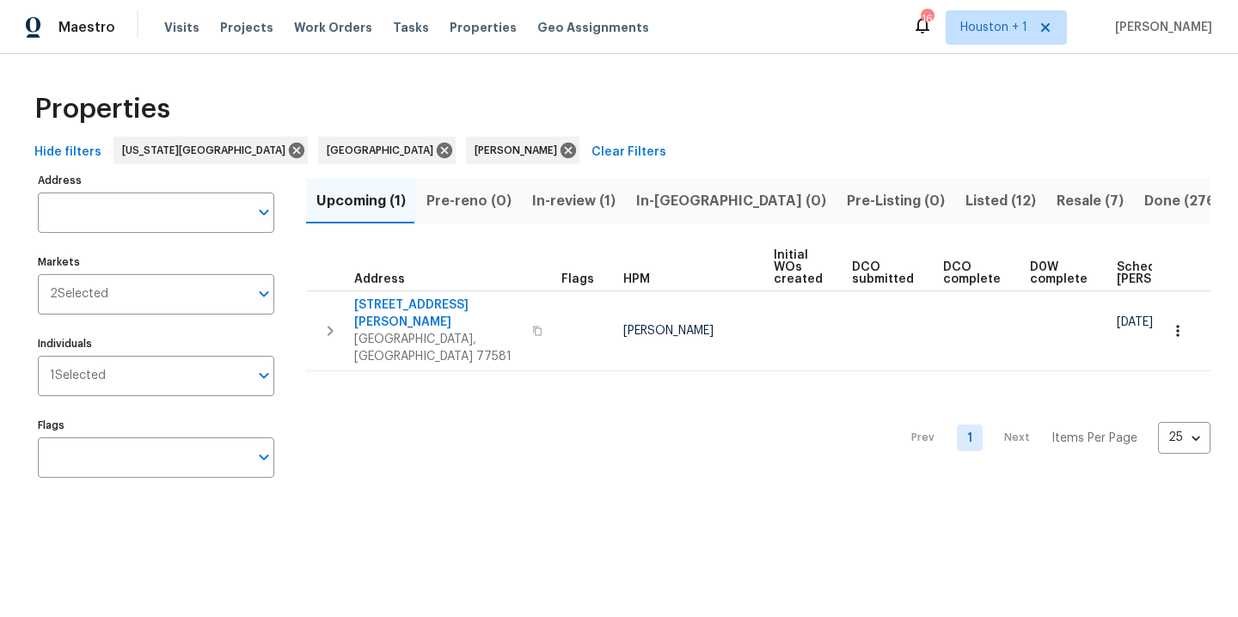
click at [966, 203] on span "Listed (12)" at bounding box center [1001, 201] width 71 height 24
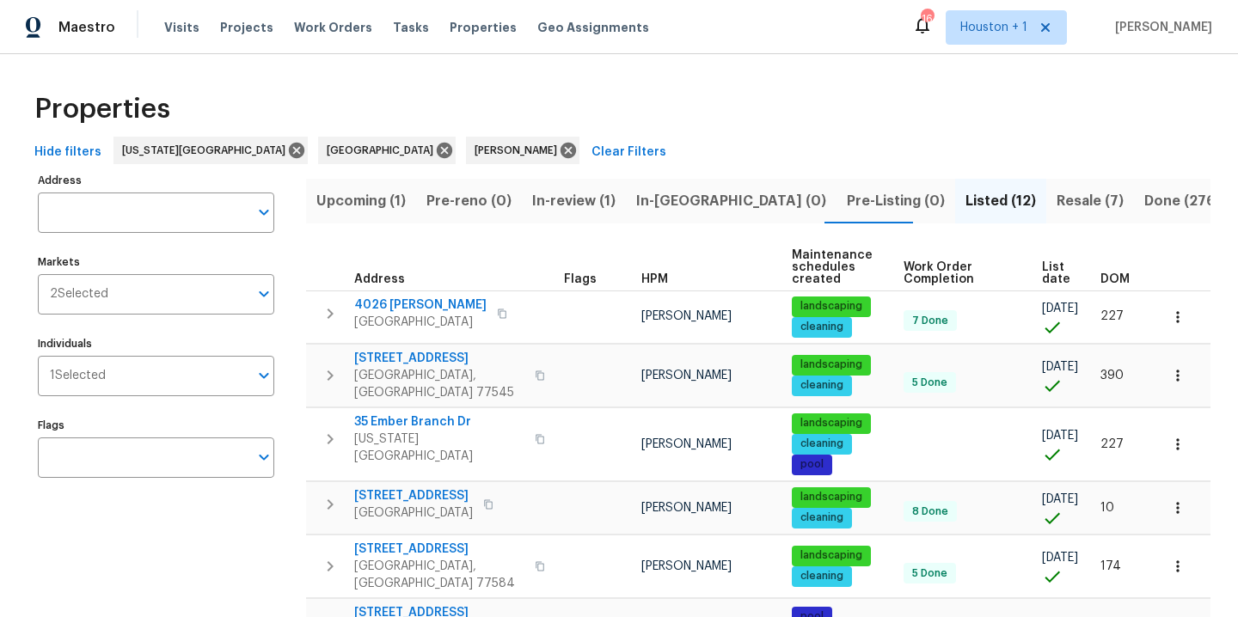
click at [1057, 204] on span "Resale (7)" at bounding box center [1090, 201] width 67 height 24
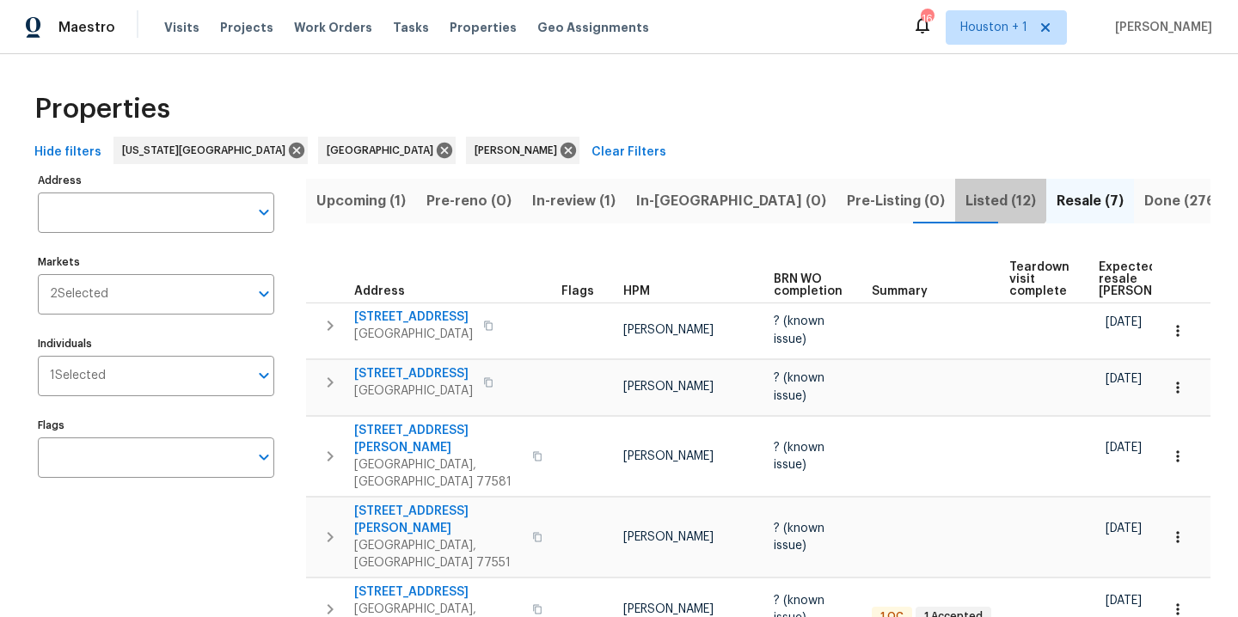
click at [955, 187] on button "Listed (12)" at bounding box center [1000, 201] width 91 height 45
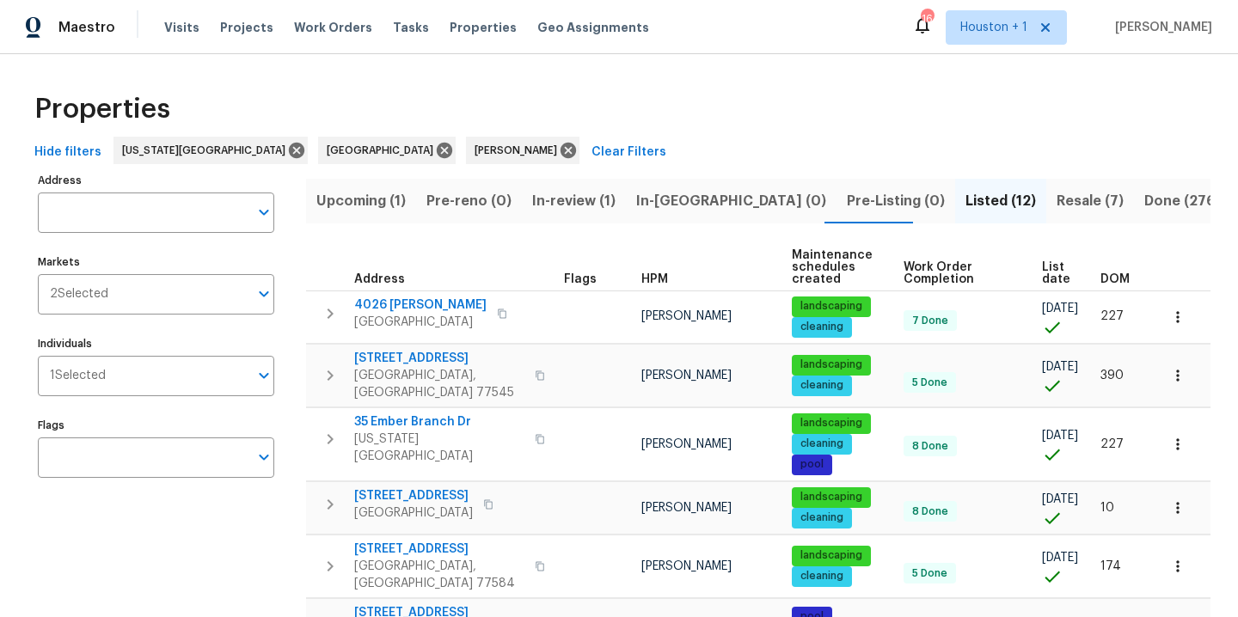
click at [609, 131] on div "Properties" at bounding box center [619, 109] width 1183 height 55
